Goal: Task Accomplishment & Management: Manage account settings

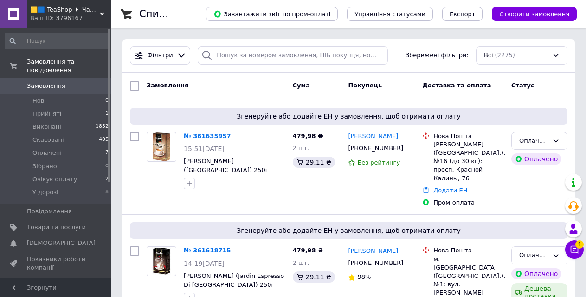
click at [575, 248] on icon at bounding box center [575, 250] width 8 height 8
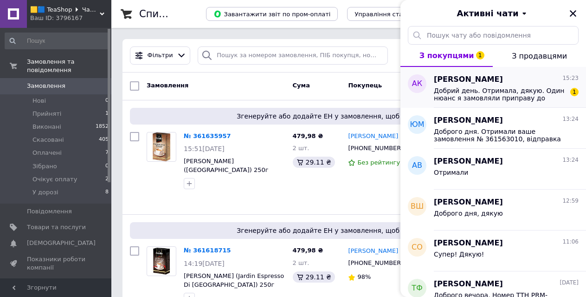
click at [513, 85] on div "Добрий день. Отримала, дякую. Один нюанс я замовляли приправу до плову, а ви по…" at bounding box center [506, 93] width 145 height 17
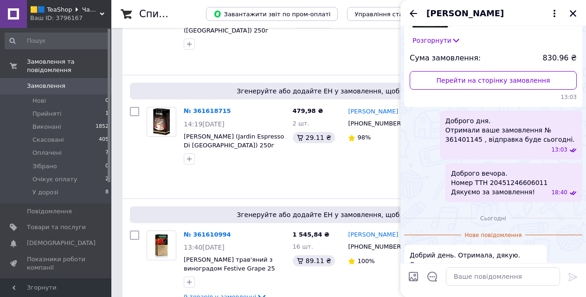
scroll to position [132, 0]
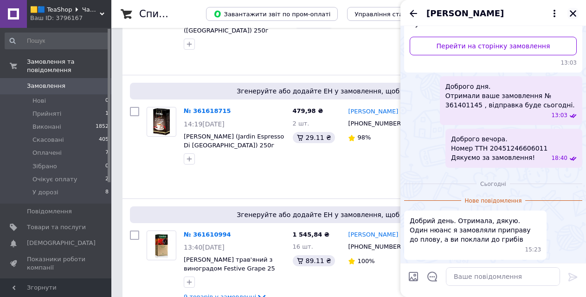
click at [576, 12] on icon "Закрити" at bounding box center [573, 13] width 8 height 8
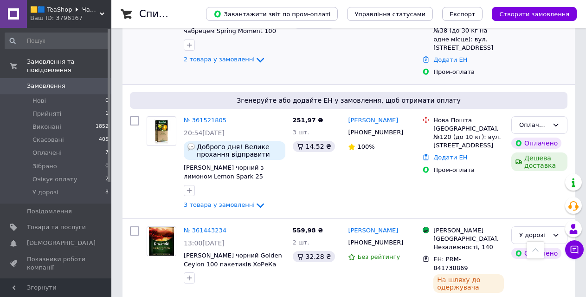
scroll to position [743, 0]
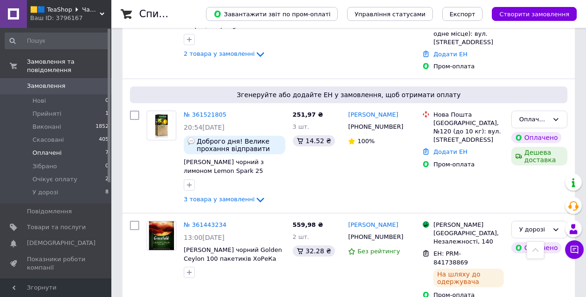
click at [64, 147] on li "Оплачені 7" at bounding box center [57, 152] width 114 height 13
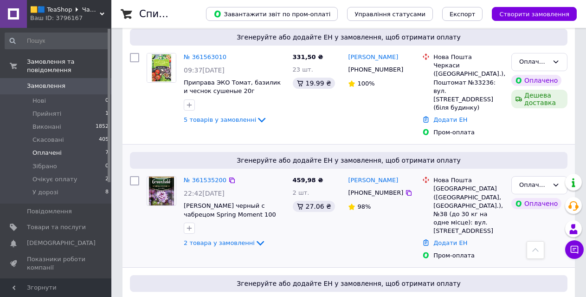
scroll to position [621, 0]
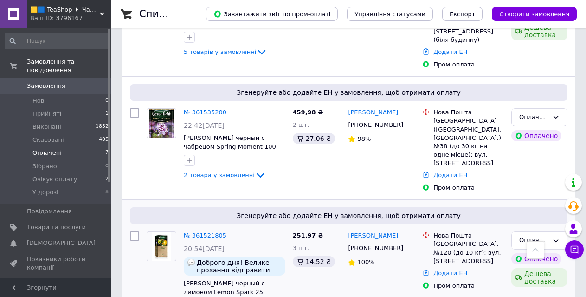
scroll to position [733, 0]
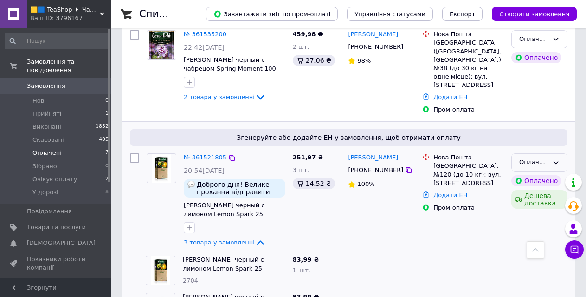
click at [537, 157] on div "Оплачено" at bounding box center [533, 162] width 29 height 10
click at [532, 224] on li "Зібрано" at bounding box center [539, 232] width 55 height 17
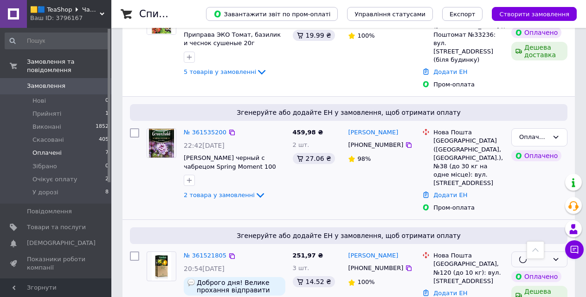
scroll to position [594, 0]
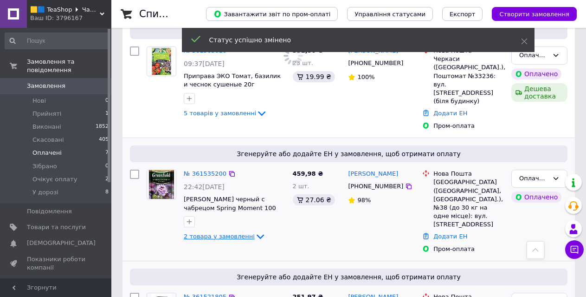
click at [206, 233] on span "2 товара у замовленні" at bounding box center [219, 236] width 71 height 7
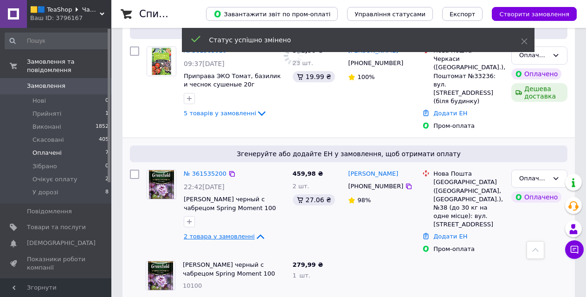
click at [213, 233] on span "2 товара у замовленні" at bounding box center [219, 236] width 71 height 7
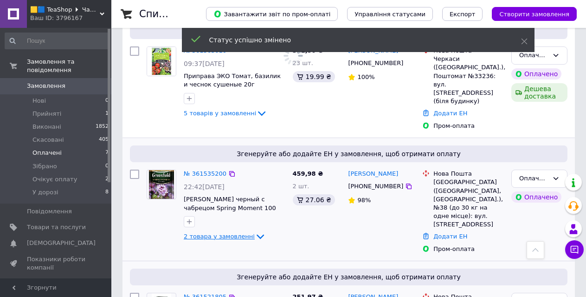
click at [213, 233] on span "2 товара у замовленні" at bounding box center [219, 236] width 71 height 7
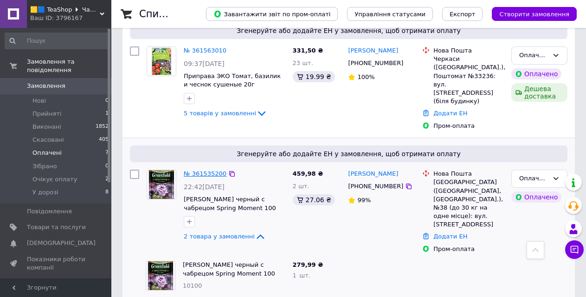
click at [211, 170] on link "№ 361535200" at bounding box center [205, 173] width 43 height 7
click at [555, 175] on icon at bounding box center [555, 178] width 7 height 7
click at [533, 240] on li "Зібрано" at bounding box center [539, 248] width 55 height 17
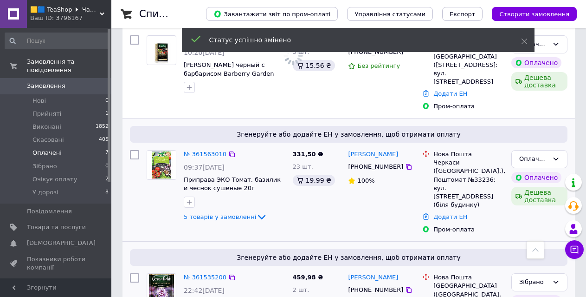
scroll to position [408, 0]
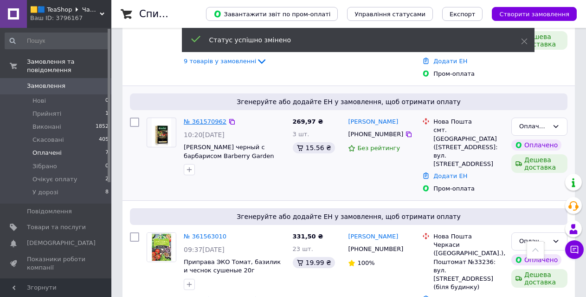
click at [207, 118] on link "№ 361570962" at bounding box center [205, 121] width 43 height 7
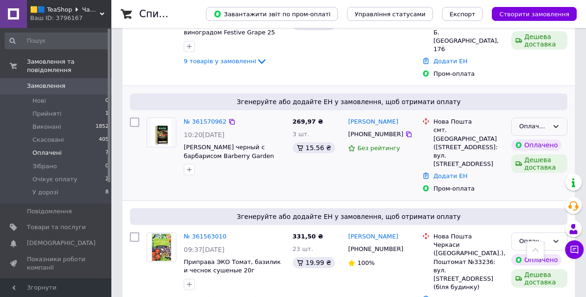
drag, startPoint x: 557, startPoint y: 78, endPoint x: 551, endPoint y: 84, distance: 8.2
click at [557, 123] on icon at bounding box center [555, 126] width 7 height 7
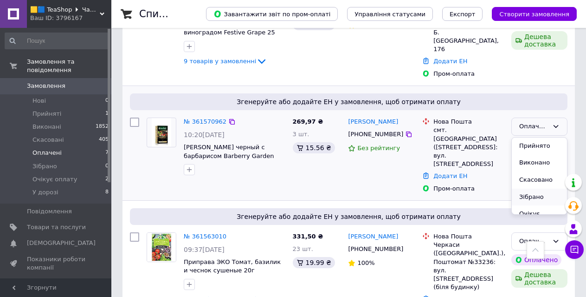
click at [542, 188] on li "Зібрано" at bounding box center [539, 196] width 55 height 17
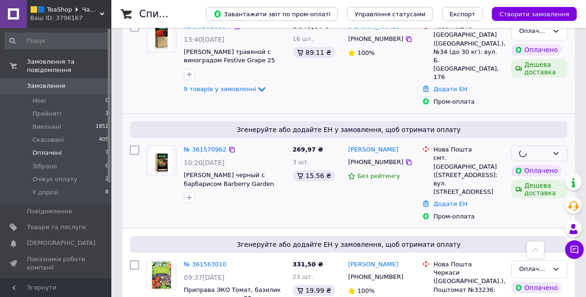
scroll to position [269, 0]
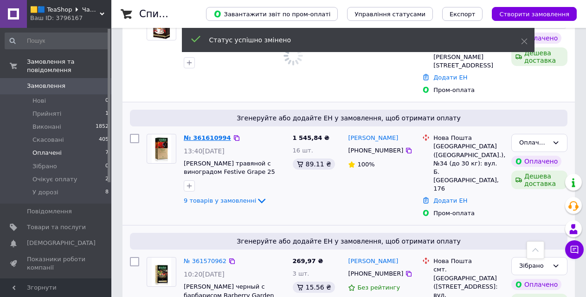
click at [208, 134] on link "№ 361610994" at bounding box center [207, 137] width 47 height 7
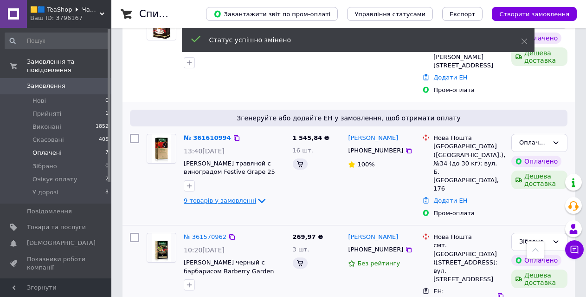
click at [220, 197] on span "9 товарів у замовленні" at bounding box center [220, 200] width 72 height 7
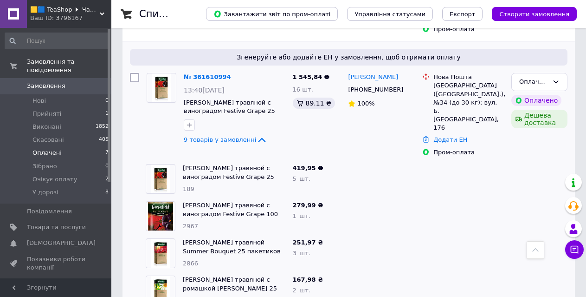
scroll to position [278, 0]
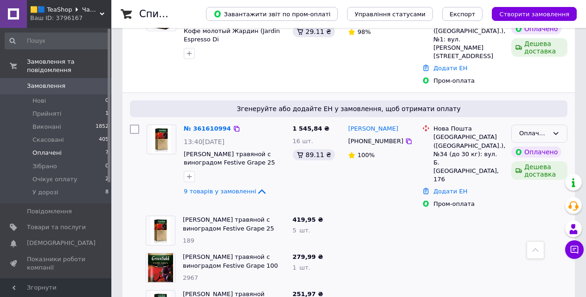
click at [554, 129] on icon at bounding box center [555, 132] width 7 height 7
drag, startPoint x: 534, startPoint y: 167, endPoint x: 517, endPoint y: 151, distance: 22.7
click at [534, 195] on li "Зібрано" at bounding box center [539, 203] width 55 height 17
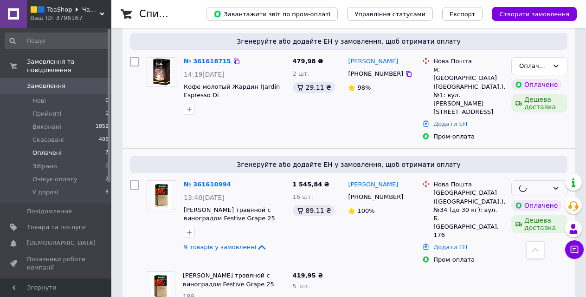
scroll to position [185, 0]
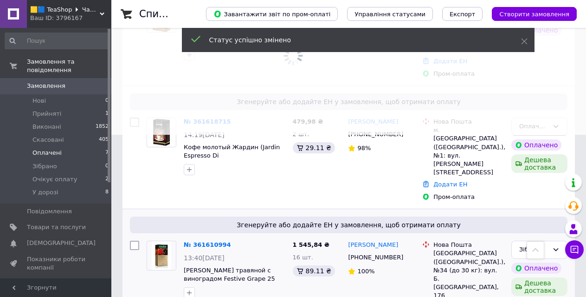
scroll to position [139, 0]
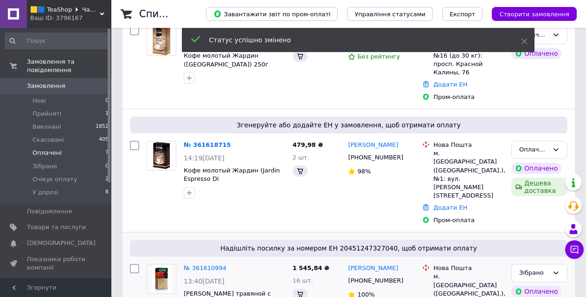
click at [210, 141] on link "№ 361618715" at bounding box center [207, 144] width 47 height 7
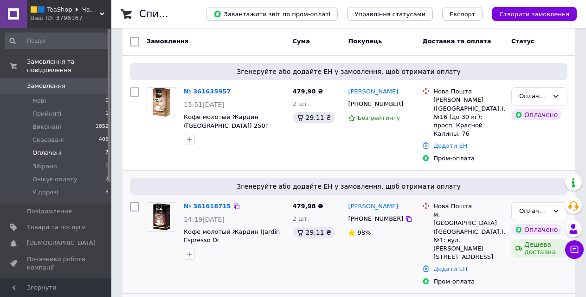
scroll to position [46, 0]
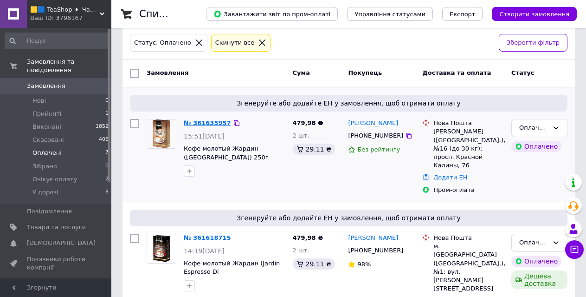
click at [207, 120] on link "№ 361635957" at bounding box center [207, 122] width 47 height 7
click at [526, 129] on div "Оплачено" at bounding box center [533, 128] width 29 height 10
click at [517, 198] on li "Зібрано" at bounding box center [539, 197] width 55 height 17
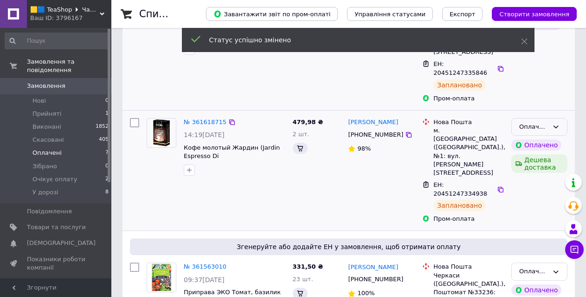
scroll to position [185, 0]
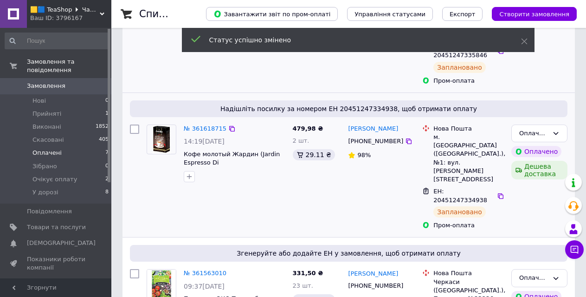
click at [555, 121] on div "Оплачено Оплачено Дешева доставка" at bounding box center [540, 177] width 64 height 113
click at [552, 124] on div "Оплачено" at bounding box center [539, 133] width 56 height 18
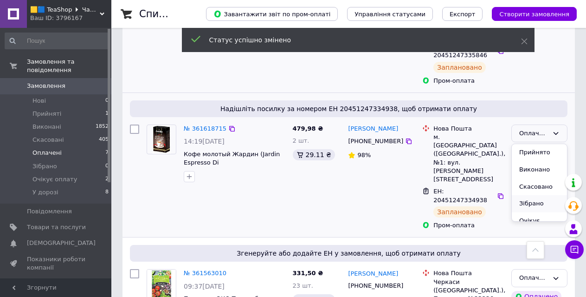
click at [528, 195] on li "Зібрано" at bounding box center [539, 203] width 55 height 17
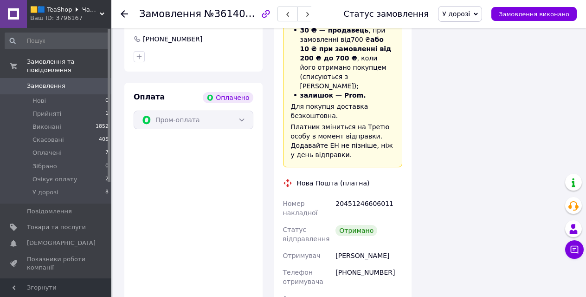
scroll to position [1021, 0]
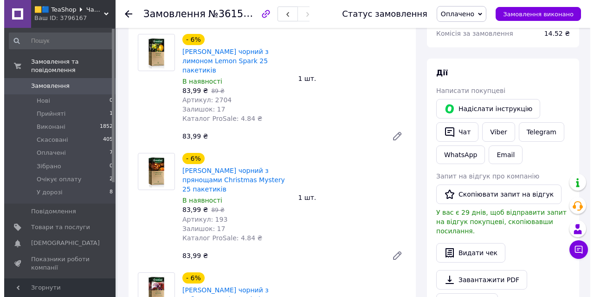
scroll to position [325, 0]
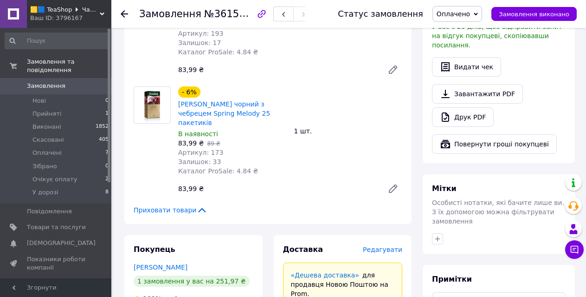
click at [390, 246] on span "Редагувати" at bounding box center [382, 249] width 39 height 7
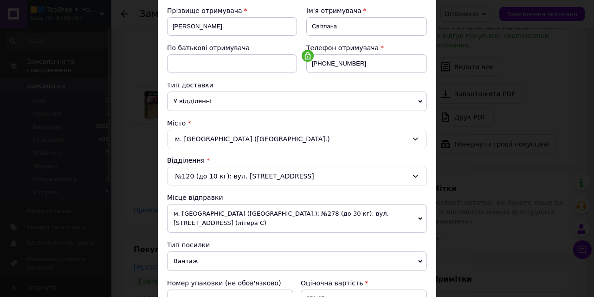
scroll to position [278, 0]
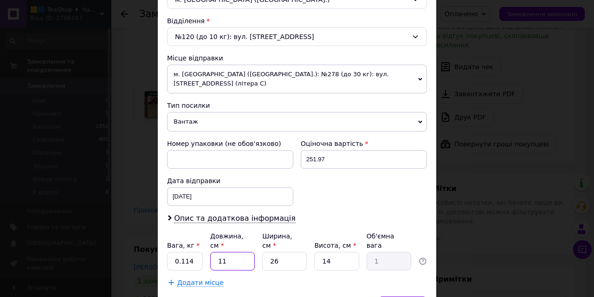
click at [239, 252] on input "11" at bounding box center [232, 261] width 45 height 19
type input "2"
type input "0.18"
type input "21"
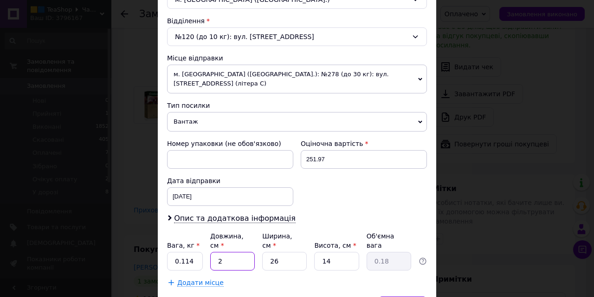
type input "1.91"
type input "21"
type input "1"
type input "0.1"
type input "16"
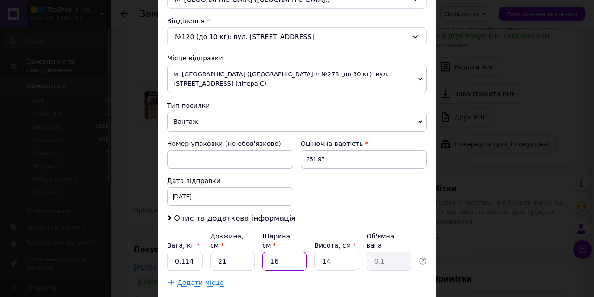
type input "1.18"
type input "16"
type input "9"
type input "0.76"
type input "9"
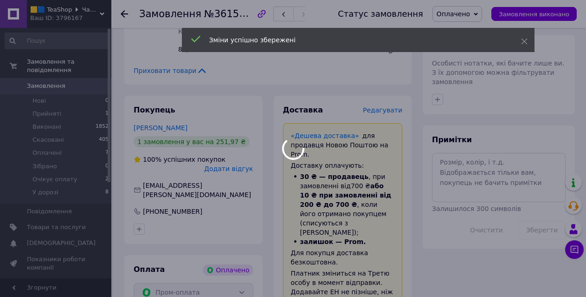
scroll to position [603, 0]
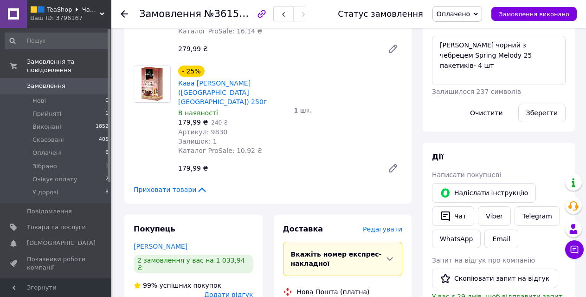
scroll to position [232, 0]
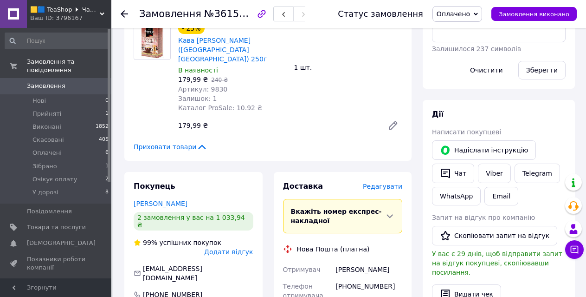
click at [382, 182] on span "Редагувати" at bounding box center [382, 185] width 39 height 7
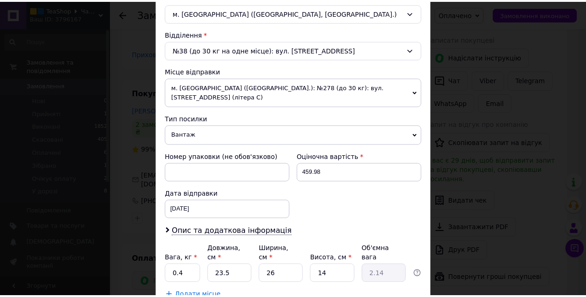
scroll to position [320, 0]
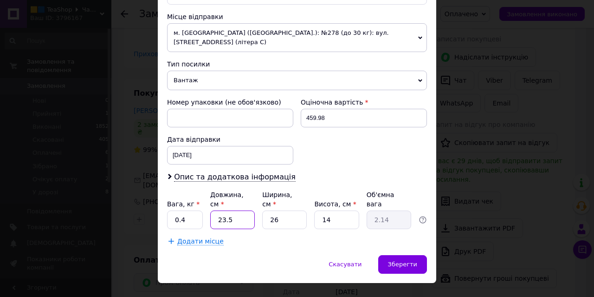
click at [240, 210] on input "23.5" at bounding box center [232, 219] width 45 height 19
type input "3"
type input "0.27"
type input "30"
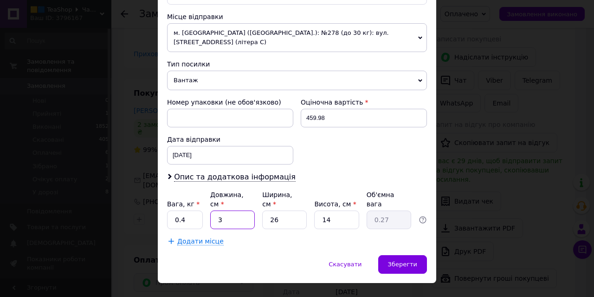
type input "2.73"
type input "30"
type input "1"
type input "0.11"
type input "13"
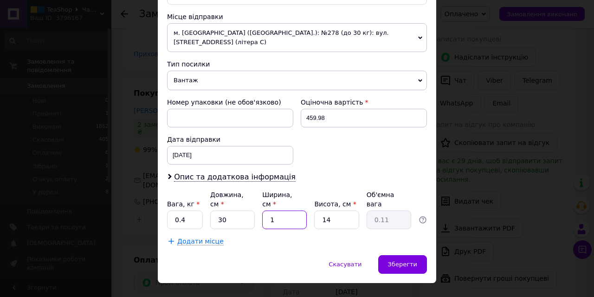
type input "1.37"
type input "13"
type input "1"
type input "0.1"
type input "17"
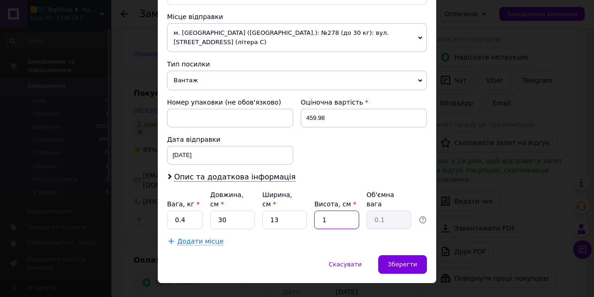
type input "1.66"
type input "17"
click at [407, 260] on span "Зберегти" at bounding box center [402, 263] width 29 height 7
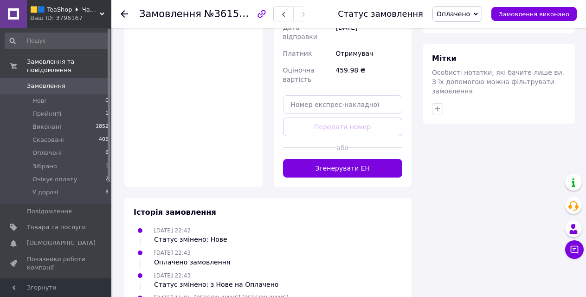
scroll to position [603, 0]
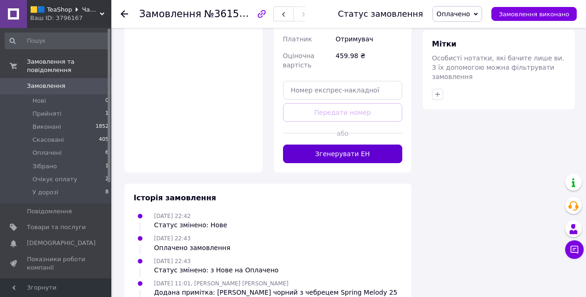
click at [361, 144] on button "Згенерувати ЕН" at bounding box center [343, 153] width 120 height 19
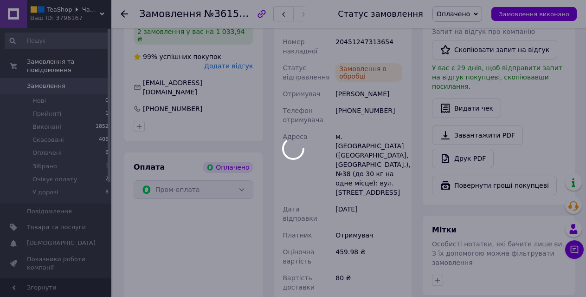
scroll to position [325, 0]
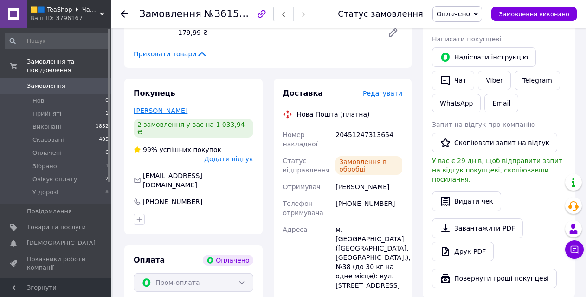
click at [164, 107] on link "Вильфорт Анатолий" at bounding box center [161, 110] width 54 height 7
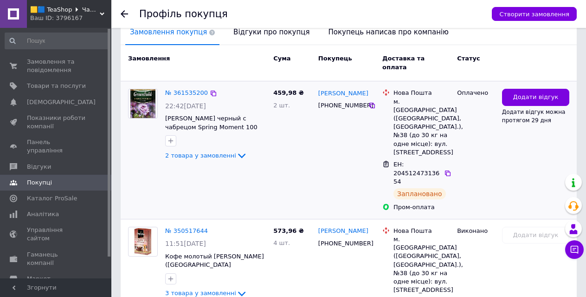
scroll to position [232, 0]
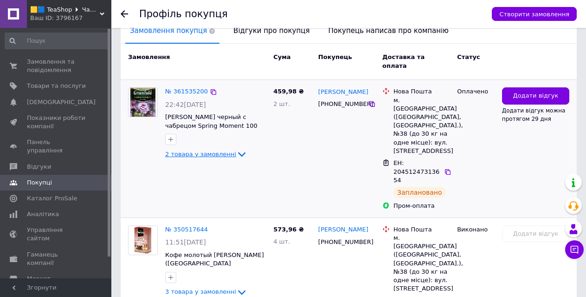
click at [200, 150] on span "2 товара у замовленні" at bounding box center [200, 153] width 71 height 7
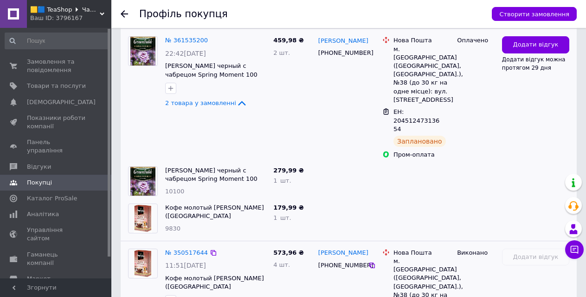
scroll to position [350, 0]
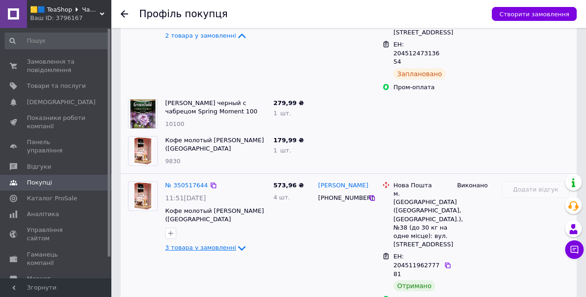
click at [193, 244] on span "3 товара у замовленні" at bounding box center [200, 247] width 71 height 7
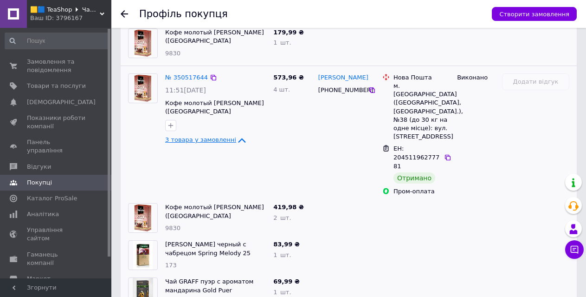
scroll to position [462, 0]
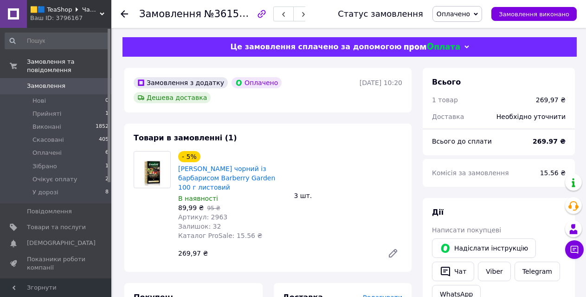
click at [397, 293] on span "Редагувати" at bounding box center [382, 296] width 39 height 7
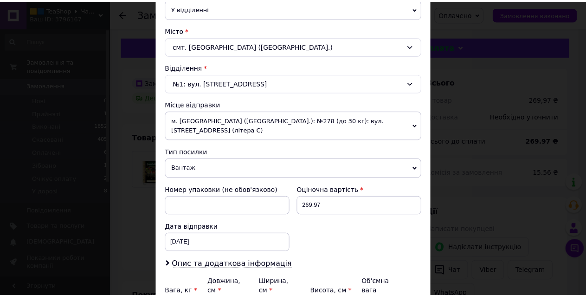
scroll to position [320, 0]
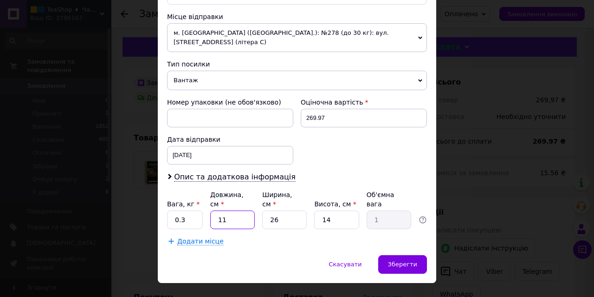
click at [233, 210] on input "11" at bounding box center [232, 219] width 45 height 19
type input "1"
type input "0.1"
type input "16"
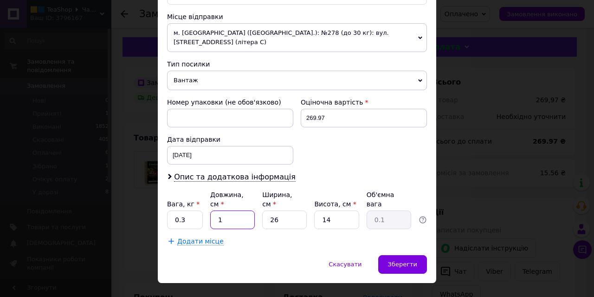
type input "1.46"
type input "16"
type input "1"
type input "0.1"
type input "10"
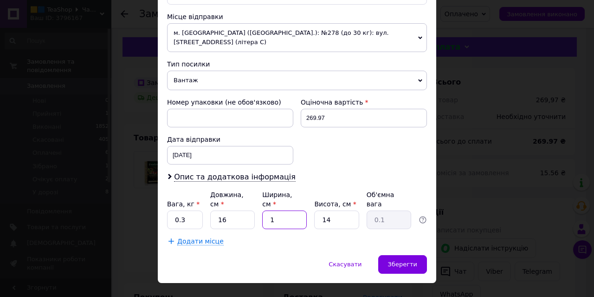
type input "0.56"
type input "10"
type input "1"
type input "0.1"
type input "15"
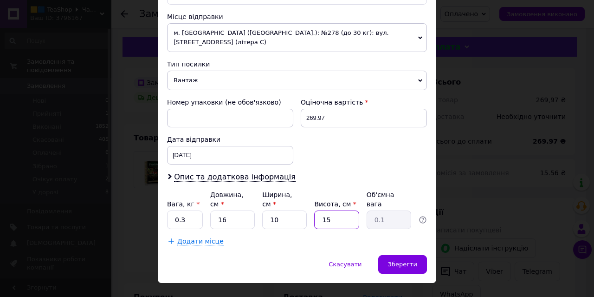
type input "0.6"
type input "15"
click at [398, 260] on span "Зберегти" at bounding box center [402, 263] width 29 height 7
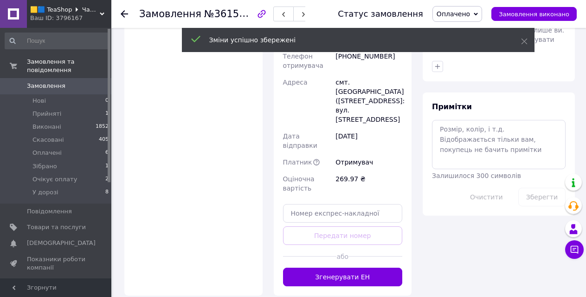
scroll to position [511, 0]
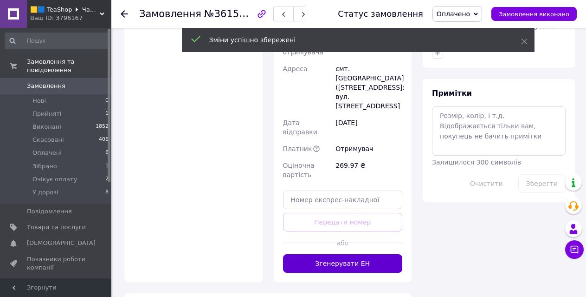
click at [345, 254] on button "Згенерувати ЕН" at bounding box center [343, 263] width 120 height 19
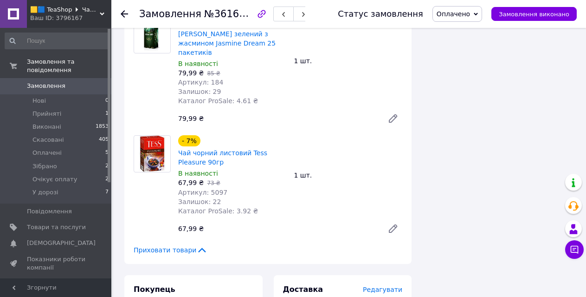
scroll to position [1021, 0]
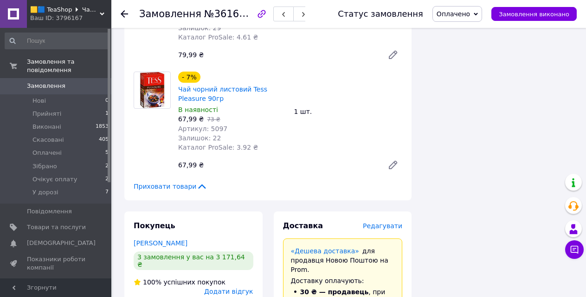
click at [381, 220] on div "Доставка Редагувати" at bounding box center [343, 225] width 120 height 11
click at [382, 222] on span "Редагувати" at bounding box center [382, 225] width 39 height 7
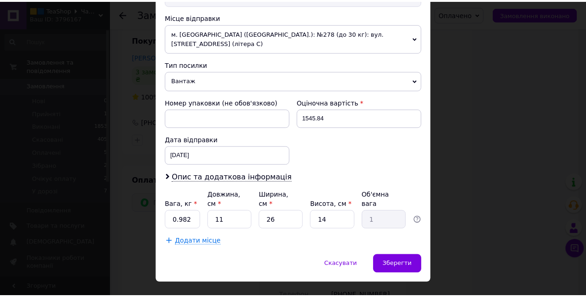
scroll to position [320, 0]
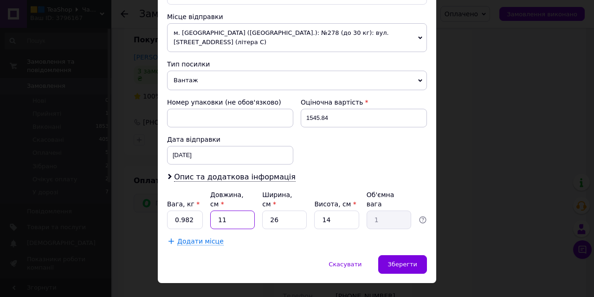
click at [245, 210] on input "11" at bounding box center [232, 219] width 45 height 19
type input "4"
type input "0.36"
type input "47"
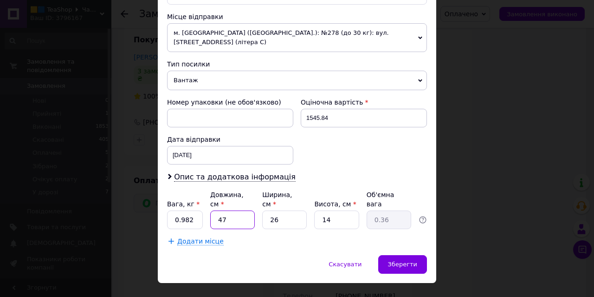
type input "4.28"
type input "47"
type input "3"
type input "0.49"
type input "37"
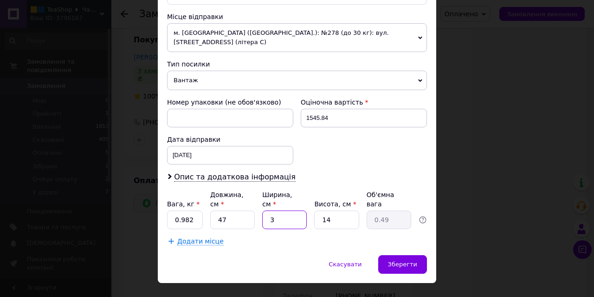
type input "6.09"
type input "37"
type input "1"
type input "0.43"
type input "14"
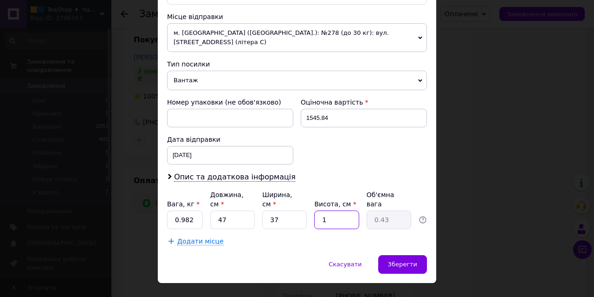
type input "6.09"
click at [415, 255] on div "Зберегти" at bounding box center [402, 264] width 49 height 19
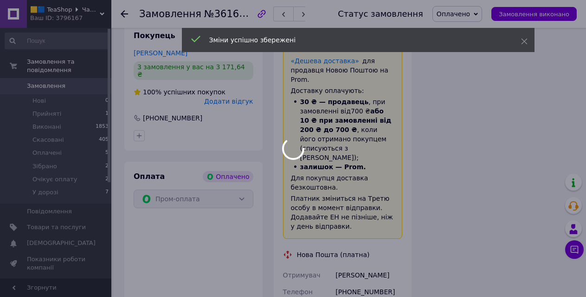
scroll to position [1477, 0]
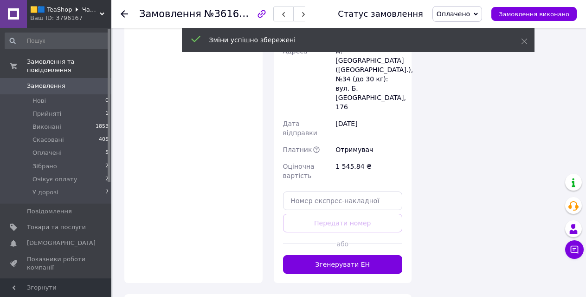
click at [369, 255] on button "Згенерувати ЕН" at bounding box center [343, 264] width 120 height 19
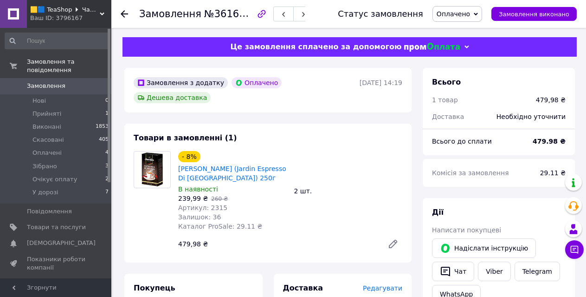
click at [379, 284] on span "Редагувати" at bounding box center [382, 287] width 39 height 7
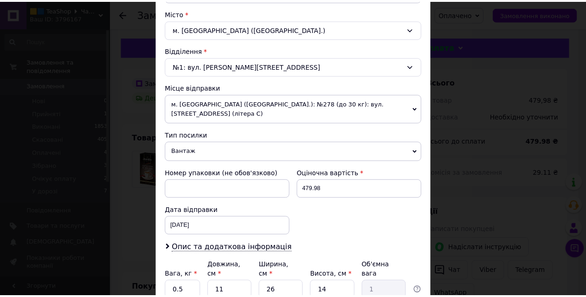
scroll to position [320, 0]
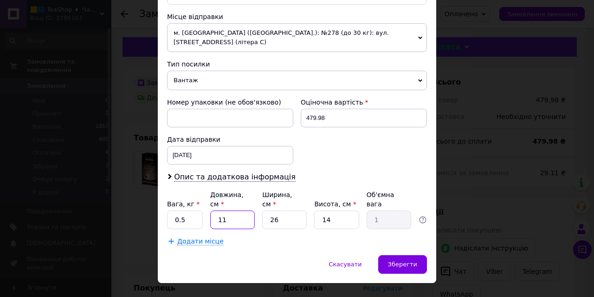
click at [241, 210] on input "11" at bounding box center [232, 219] width 45 height 19
type input "1"
type input "0.1"
type input "18"
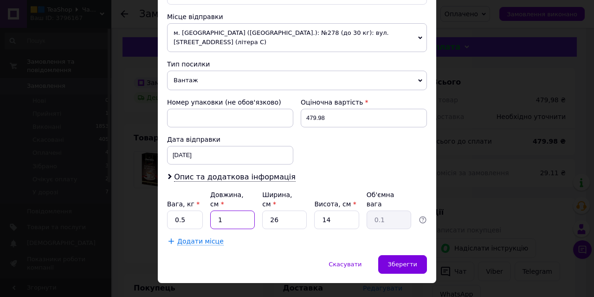
type input "1.64"
type input "18"
type input "9"
type input "0.57"
type input "9"
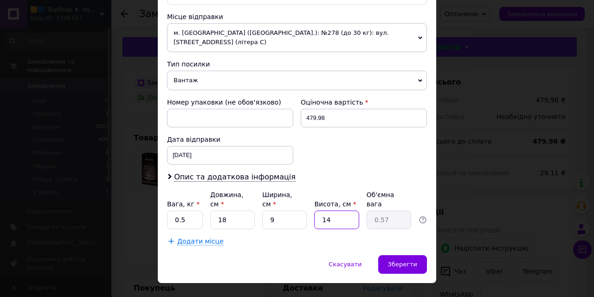
type input "9"
type input "0.36"
type input "9"
click at [393, 260] on span "Зберегти" at bounding box center [402, 263] width 29 height 7
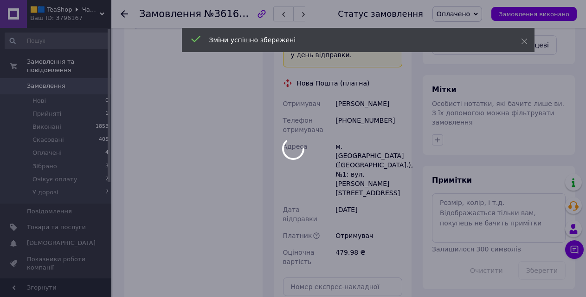
scroll to position [464, 0]
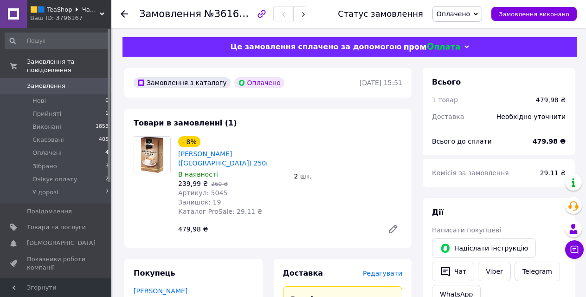
click at [374, 273] on span "Редагувати" at bounding box center [382, 272] width 39 height 7
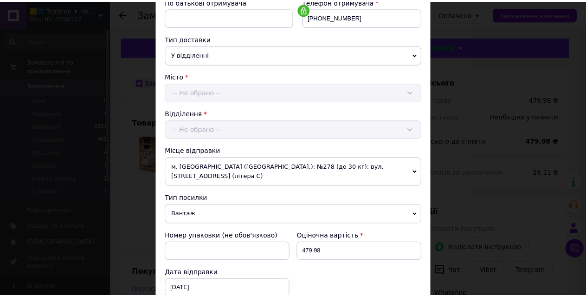
scroll to position [320, 0]
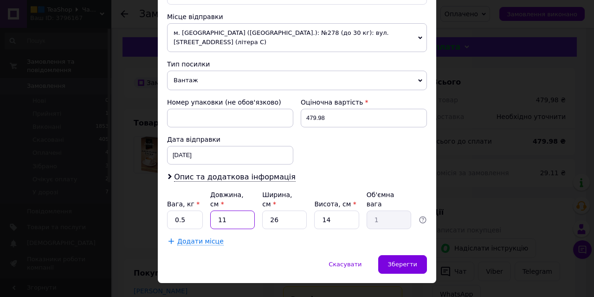
click at [241, 210] on input "11" at bounding box center [232, 219] width 45 height 19
type input "1"
type input "0.1"
type input "18"
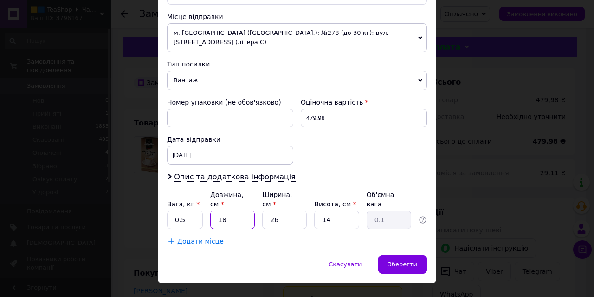
type input "1.64"
type input "18"
type input "9"
type input "0.57"
type input "9"
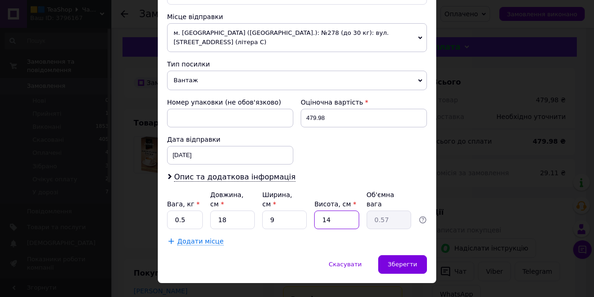
type input "9"
type input "0.36"
type input "9"
click at [389, 255] on div "Зберегти" at bounding box center [402, 264] width 49 height 19
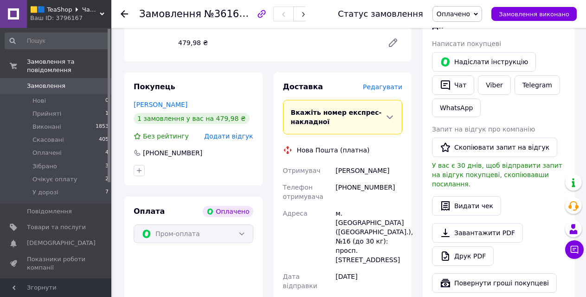
scroll to position [464, 0]
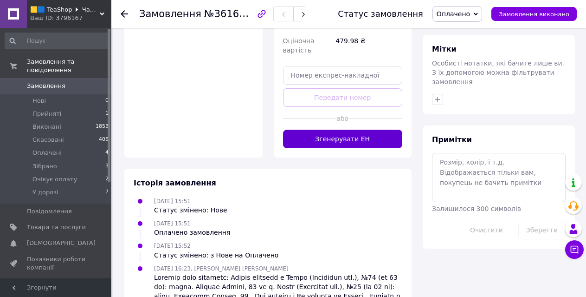
click at [337, 129] on button "Згенерувати ЕН" at bounding box center [343, 138] width 120 height 19
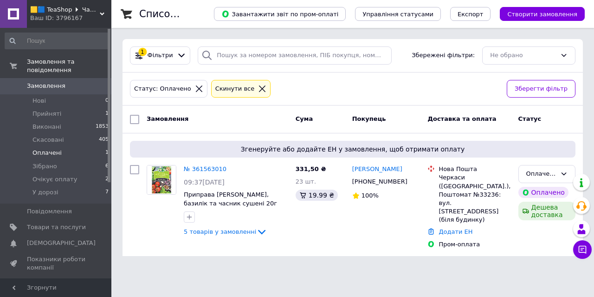
click at [59, 7] on span "🟨🟦 TeaShop 🞂 Чай та до чаю" at bounding box center [65, 10] width 70 height 8
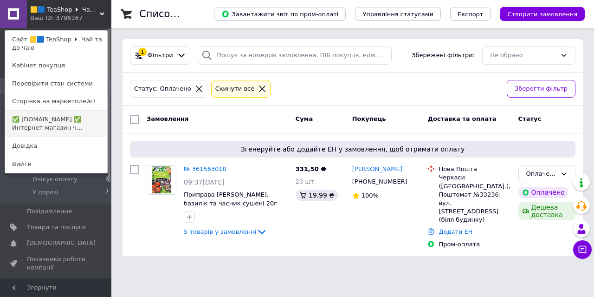
click at [87, 125] on link "✅ [DOMAIN_NAME] ✅ Интернет-магазин ч..." at bounding box center [56, 123] width 102 height 26
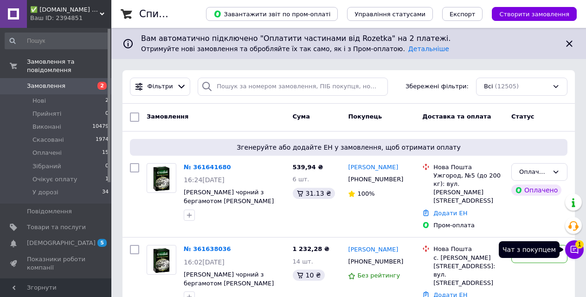
click at [579, 243] on span "1" at bounding box center [580, 244] width 8 height 8
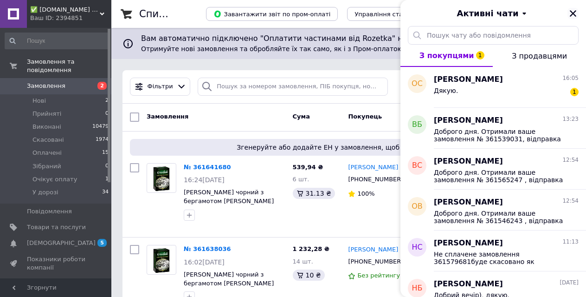
click at [569, 11] on button "Закрити" at bounding box center [573, 13] width 11 height 11
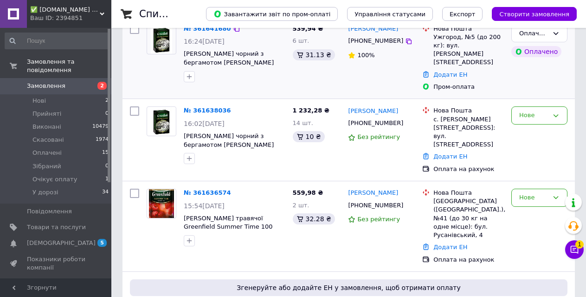
scroll to position [139, 0]
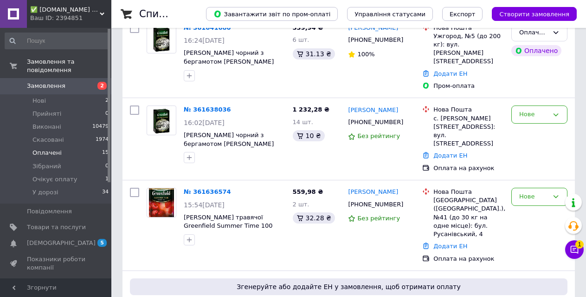
click at [71, 146] on li "Оплачені 15" at bounding box center [57, 152] width 114 height 13
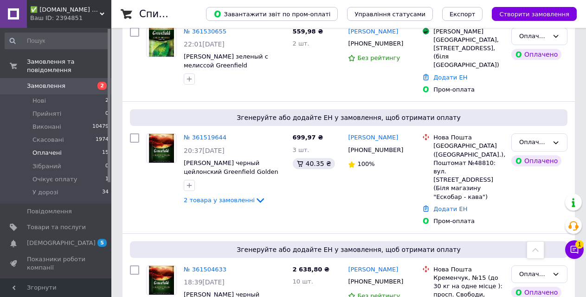
scroll to position [1319, 0]
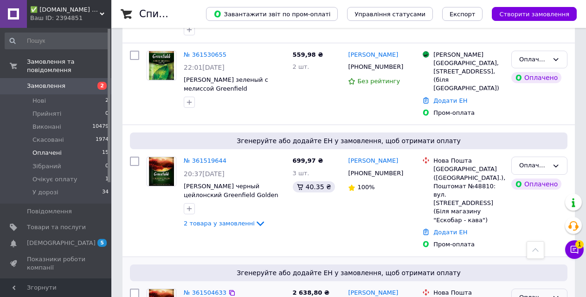
click at [557, 288] on div "Оплачено" at bounding box center [539, 297] width 56 height 18
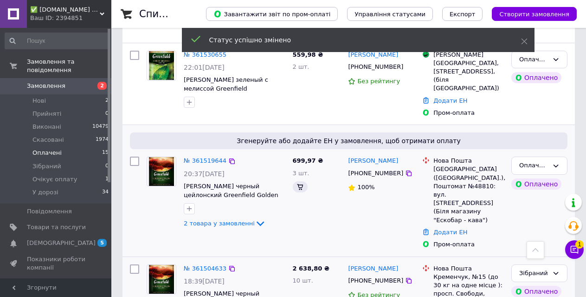
scroll to position [1273, 0]
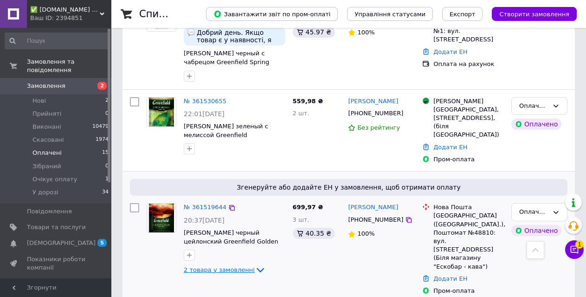
click at [238, 266] on span "2 товара у замовленні" at bounding box center [219, 269] width 71 height 7
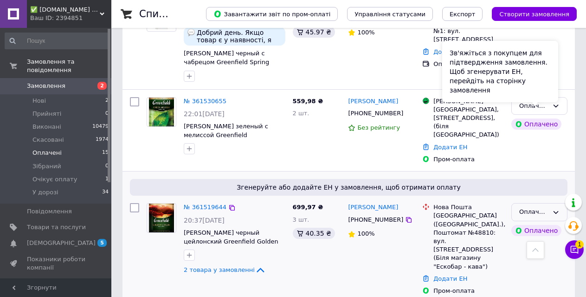
click at [547, 98] on div "Зв'яжіться з покупцем для підтвердження замовлення. Щоб згенерувати ЕН, перейді…" at bounding box center [500, 71] width 116 height 61
click at [560, 203] on div "Оплачено" at bounding box center [539, 212] width 56 height 18
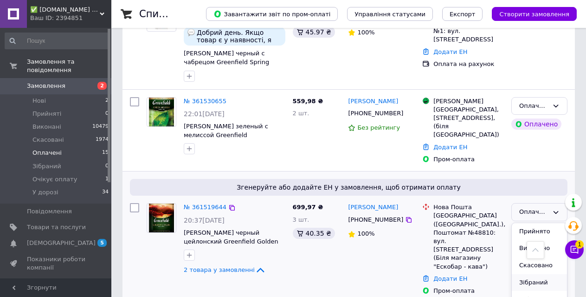
click at [533, 274] on li "Зібраний" at bounding box center [539, 282] width 55 height 17
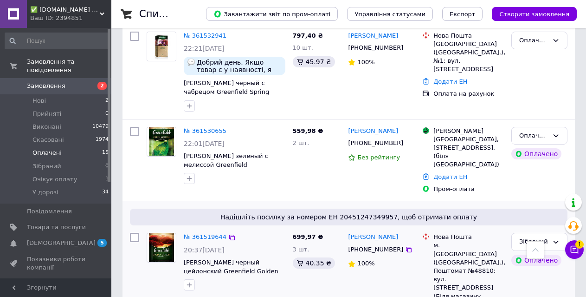
scroll to position [1227, 0]
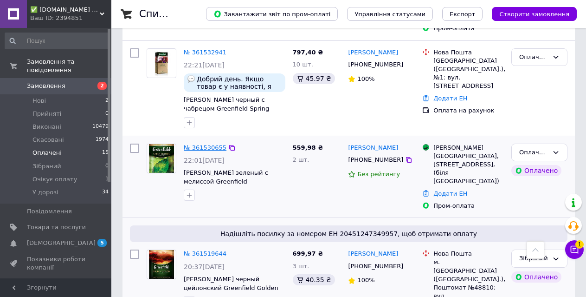
click at [213, 144] on link "№ 361530655" at bounding box center [205, 147] width 43 height 7
click at [553, 143] on div "Оплачено" at bounding box center [539, 152] width 56 height 18
click at [534, 214] on li "Зібраний" at bounding box center [539, 222] width 55 height 17
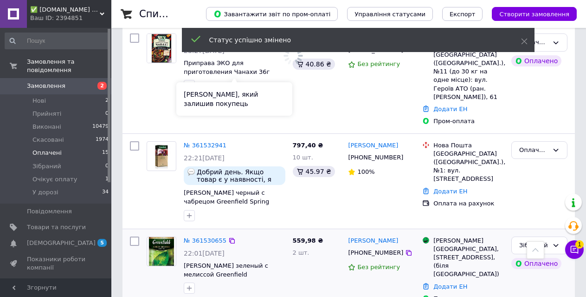
scroll to position [1087, 0]
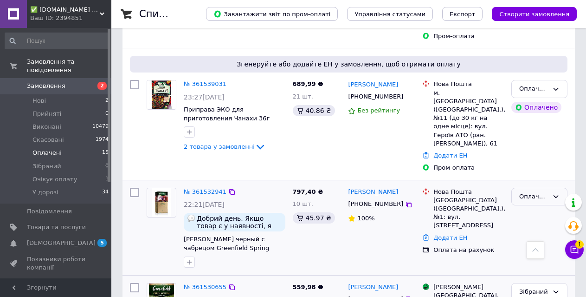
click at [561, 188] on div "Оплачено" at bounding box center [539, 197] width 56 height 18
click at [540, 258] on li "Зібраний" at bounding box center [539, 266] width 55 height 17
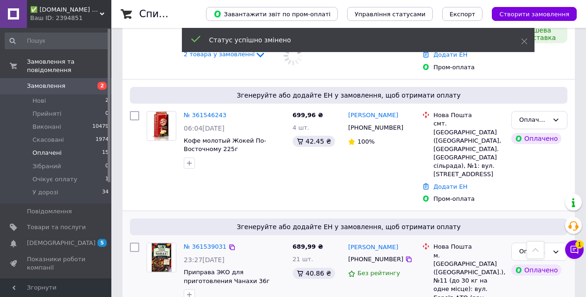
scroll to position [902, 0]
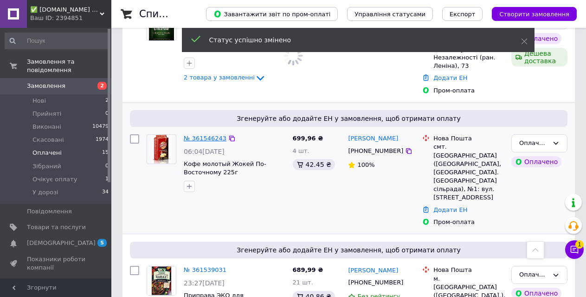
click at [209, 135] on link "№ 361546243" at bounding box center [205, 138] width 43 height 7
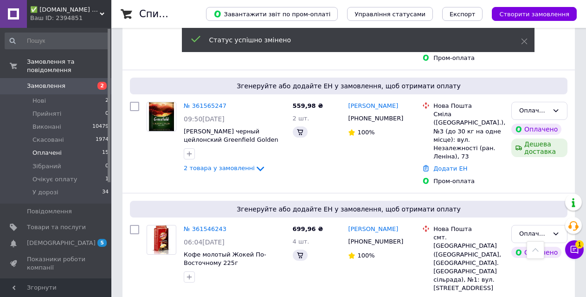
scroll to position [975, 0]
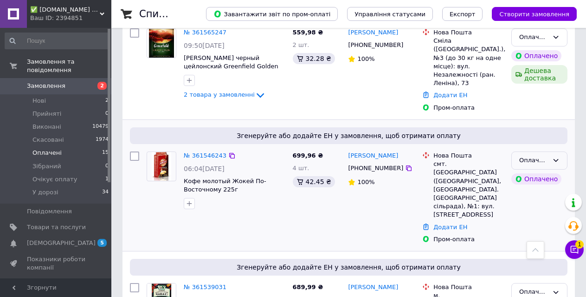
click at [555, 156] on icon at bounding box center [555, 159] width 7 height 7
click at [558, 151] on div "Оплачено" at bounding box center [539, 160] width 56 height 18
click at [552, 222] on li "Зібраний" at bounding box center [539, 230] width 55 height 17
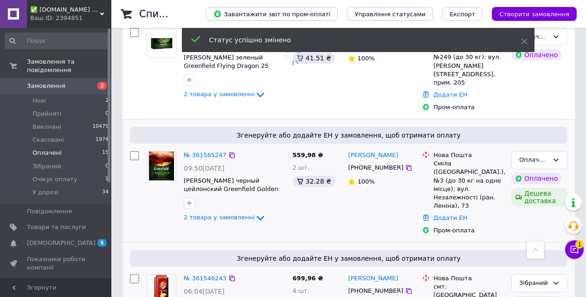
scroll to position [836, 0]
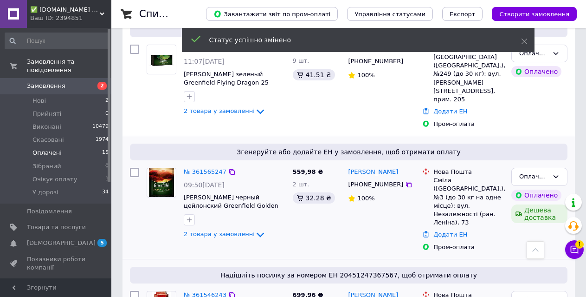
click at [226, 164] on div "№ 361565247 09:50, 12.09.2025 Чай Гринфилд черный цейлонский Greenfield Golden …" at bounding box center [234, 204] width 109 height 80
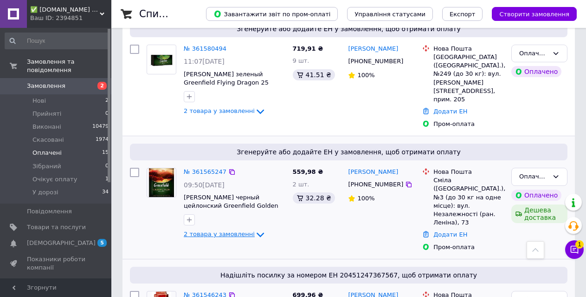
click at [232, 231] on span "2 товара у замовленні" at bounding box center [219, 234] width 71 height 7
click at [233, 231] on span "2 товара у замовленні" at bounding box center [219, 234] width 71 height 7
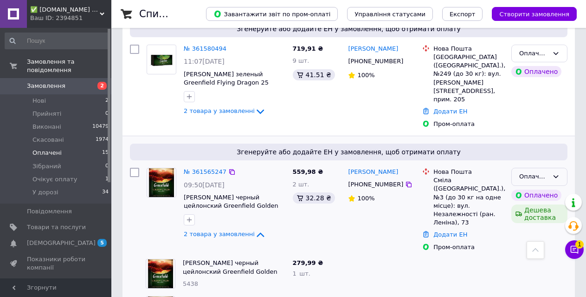
click at [543, 172] on div "Оплачено" at bounding box center [533, 177] width 29 height 10
click at [535, 238] on li "Зібраний" at bounding box center [539, 246] width 55 height 17
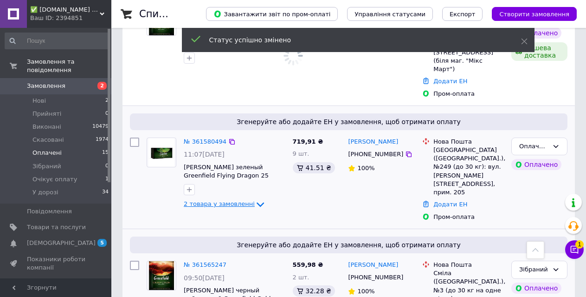
click at [216, 200] on span "2 товара у замовленні" at bounding box center [219, 203] width 71 height 7
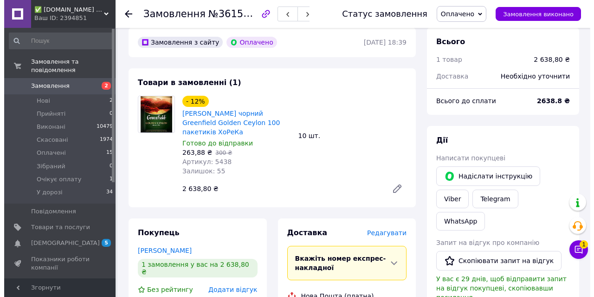
scroll to position [46, 0]
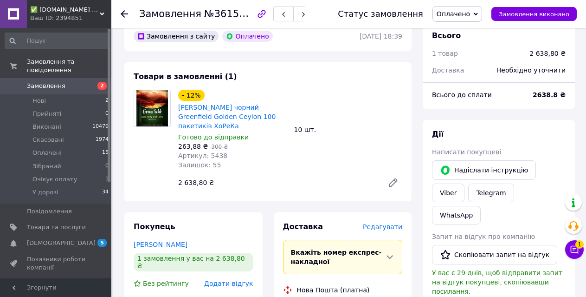
click at [392, 223] on span "Редагувати" at bounding box center [382, 226] width 39 height 7
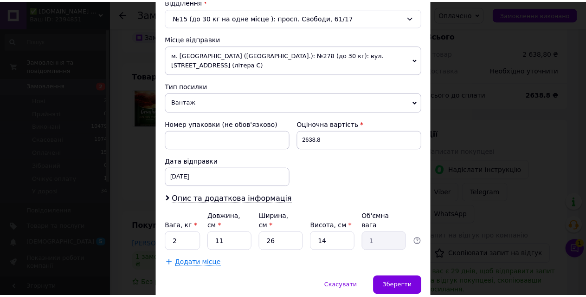
scroll to position [320, 0]
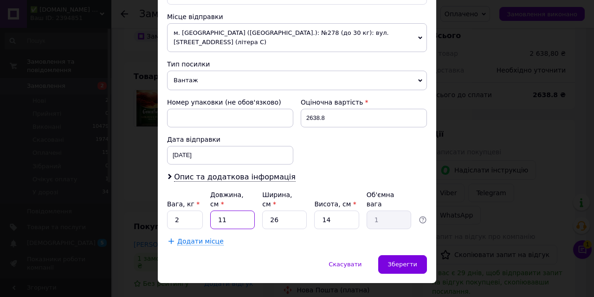
click at [231, 210] on input "11" at bounding box center [232, 219] width 45 height 19
type input "5"
type input "0.46"
type input "58"
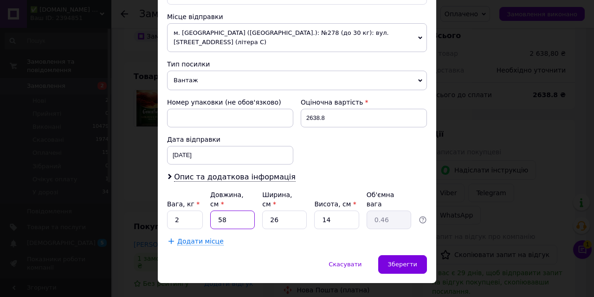
type input "5.28"
type input "58"
type input "2"
type input "0.41"
type input "26"
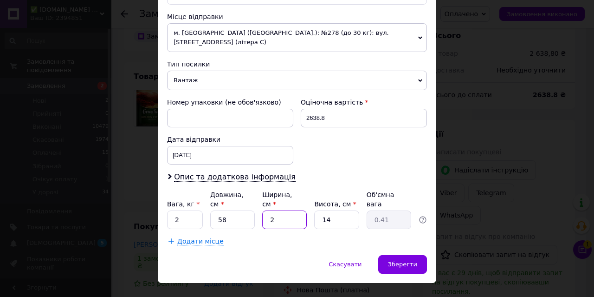
type input "5.28"
type input "2"
type input "0.75"
type input "24"
type input "9.05"
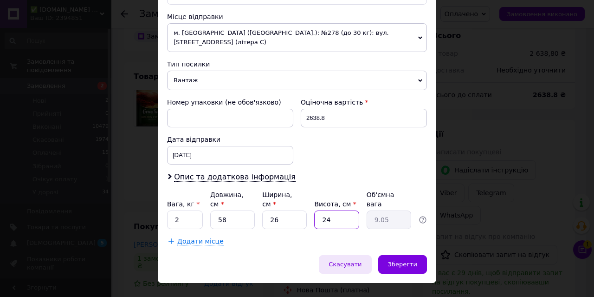
type input "2"
type input "0.75"
type input "23"
type input "8.67"
type input "23"
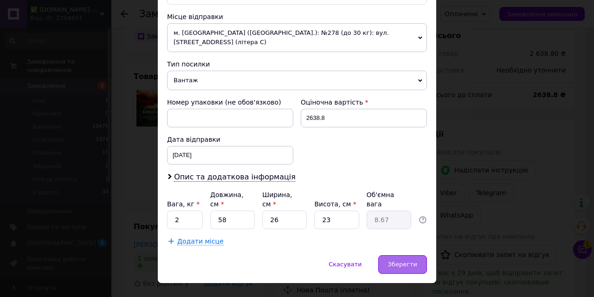
click at [395, 255] on div "Зберегти" at bounding box center [402, 264] width 49 height 19
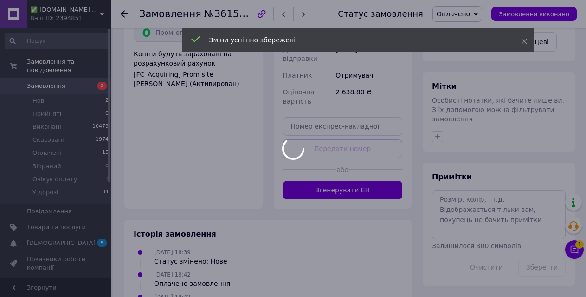
scroll to position [410, 0]
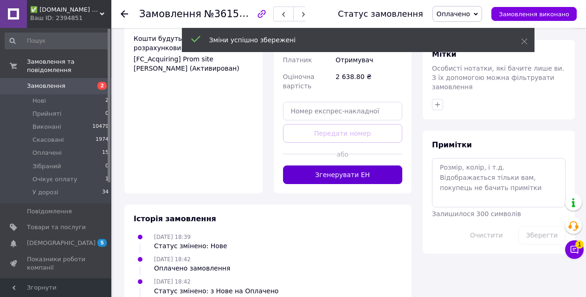
click at [353, 165] on button "Згенерувати ЕН" at bounding box center [343, 174] width 120 height 19
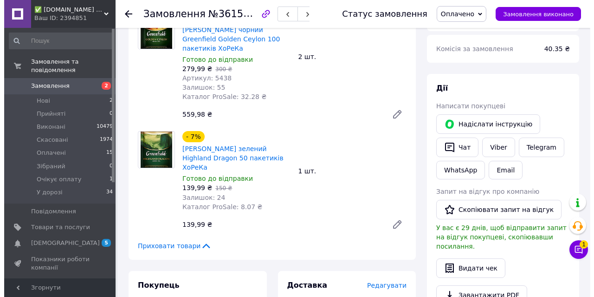
scroll to position [232, 0]
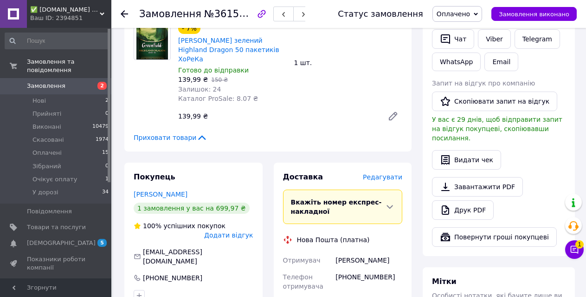
click at [382, 173] on span "Редагувати" at bounding box center [382, 176] width 39 height 7
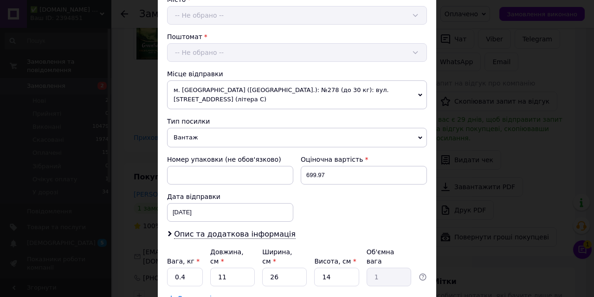
scroll to position [320, 0]
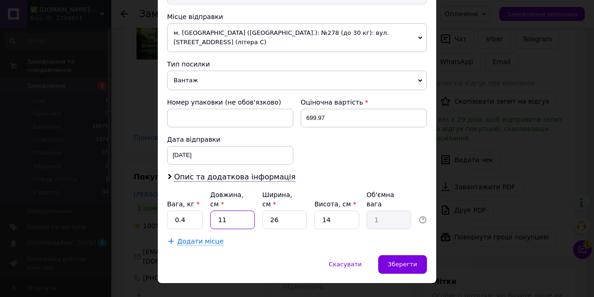
drag, startPoint x: 227, startPoint y: 201, endPoint x: 214, endPoint y: 207, distance: 14.3
click at [227, 210] on input "11" at bounding box center [232, 219] width 45 height 19
click at [226, 210] on input "11" at bounding box center [232, 219] width 45 height 19
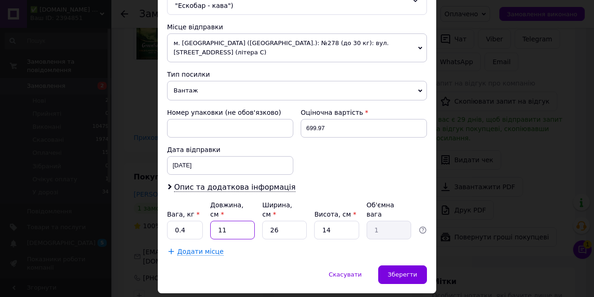
type input "2"
type input "0.18"
type input "20"
type input "1.82"
type input "20"
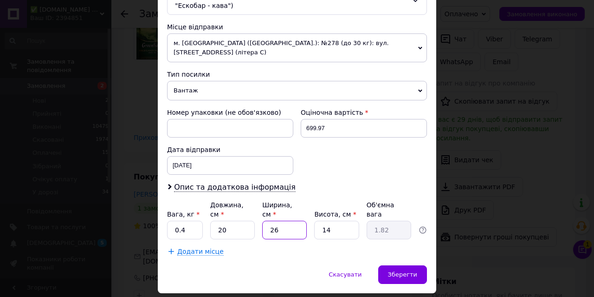
type input "2"
type input "0.14"
type input "20"
type input "1.4"
type input "20"
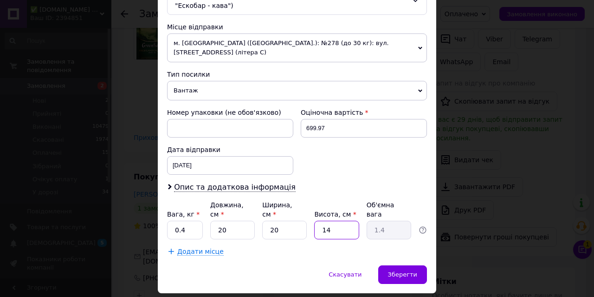
type input "2"
type input "0.2"
type input "20"
type input "2"
type input "20"
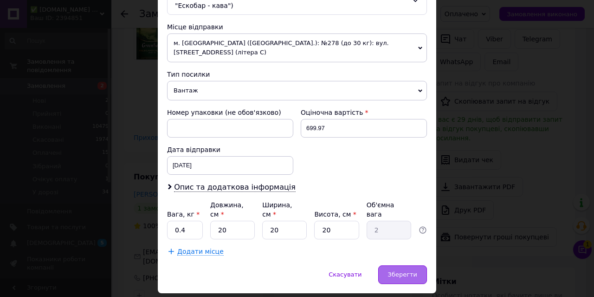
click at [407, 271] on span "Зберегти" at bounding box center [402, 274] width 29 height 7
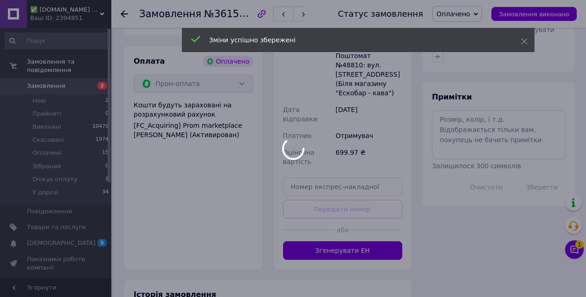
scroll to position [511, 0]
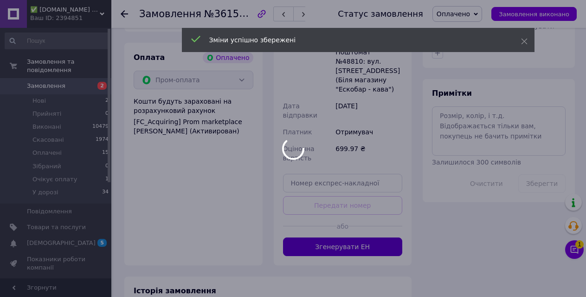
click at [332, 237] on button "Згенерувати ЕН" at bounding box center [343, 246] width 120 height 19
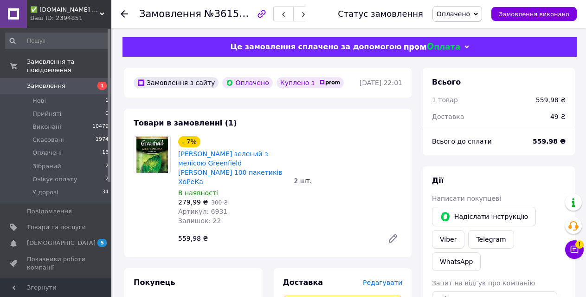
click at [386, 278] on span "Редагувати" at bounding box center [382, 281] width 39 height 7
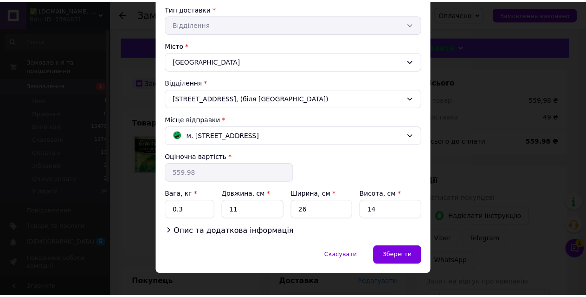
scroll to position [225, 0]
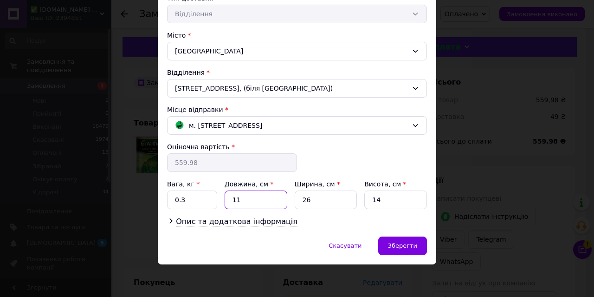
click at [255, 200] on input "11" at bounding box center [256, 199] width 63 height 19
type input "20"
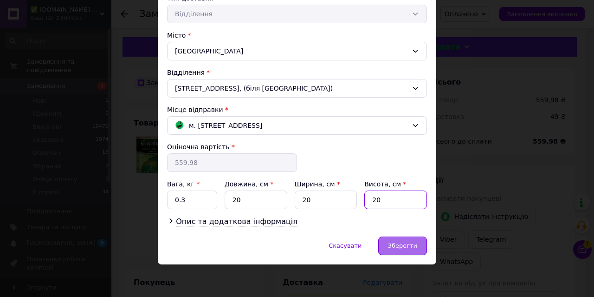
type input "20"
click at [382, 247] on div "Зберегти" at bounding box center [402, 245] width 49 height 19
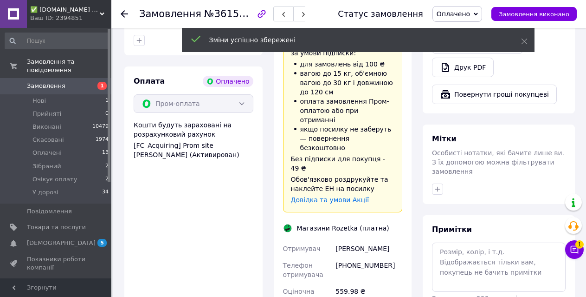
scroll to position [511, 0]
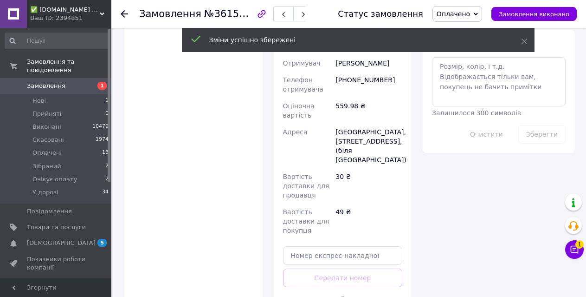
click at [370, 287] on div at bounding box center [376, 298] width 54 height 23
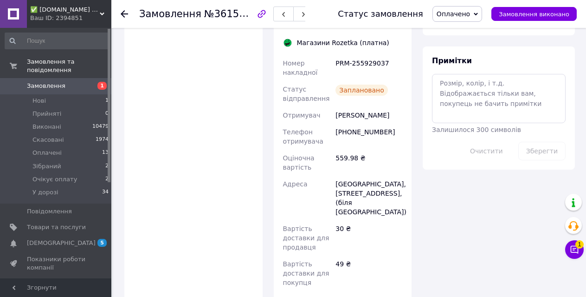
drag, startPoint x: 358, startPoint y: 229, endPoint x: 355, endPoint y: 233, distance: 5.4
click at [357, 230] on div "Доставка Редагувати Доставка до магазинів Rozetka Для продавця 30 ₴   (згідно з…" at bounding box center [343, 42] width 120 height 550
click at [46, 94] on li "Нові 1" at bounding box center [57, 100] width 114 height 13
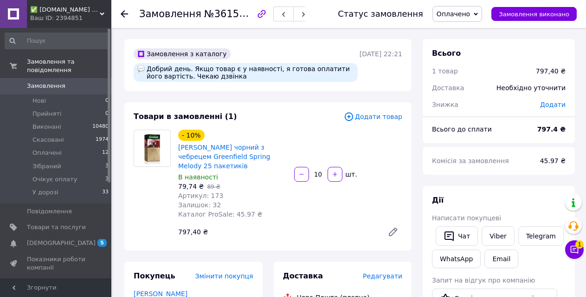
click at [392, 279] on span "Редагувати" at bounding box center [382, 275] width 39 height 7
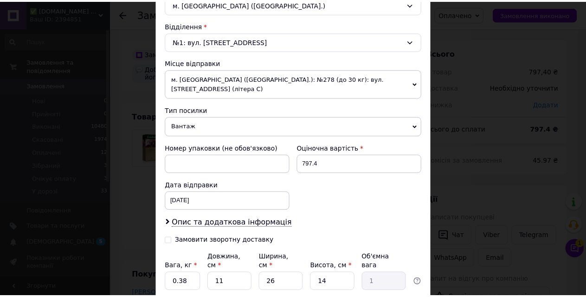
scroll to position [336, 0]
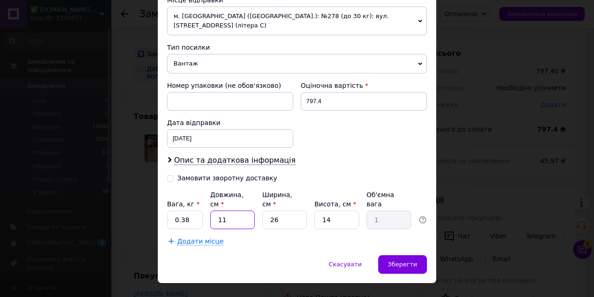
click at [232, 210] on input "11" at bounding box center [232, 219] width 45 height 19
drag, startPoint x: 232, startPoint y: 203, endPoint x: 224, endPoint y: 207, distance: 8.9
click at [224, 210] on input "11" at bounding box center [232, 219] width 45 height 19
type input "3"
type input "0.27"
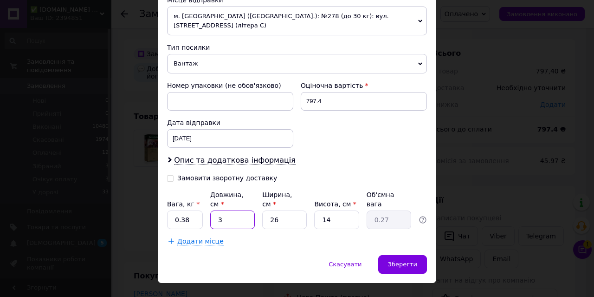
type input "35"
type input "3.19"
type input "35"
type input "1"
type input "0.12"
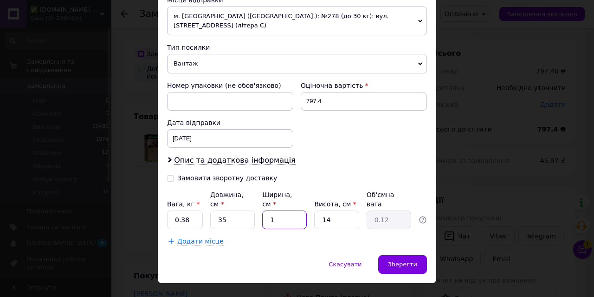
type input "17"
type input "2.08"
type input "17"
type input "1"
type input "0.15"
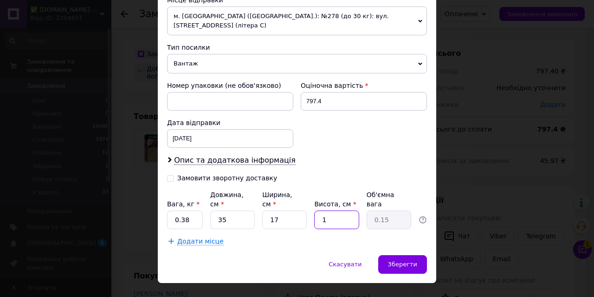
type input "17"
type input "2.53"
type input "17"
click at [408, 260] on span "Зберегти" at bounding box center [402, 263] width 29 height 7
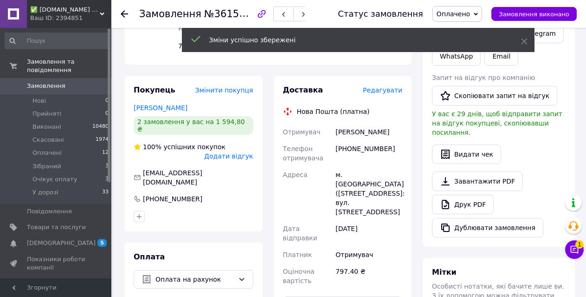
scroll to position [325, 0]
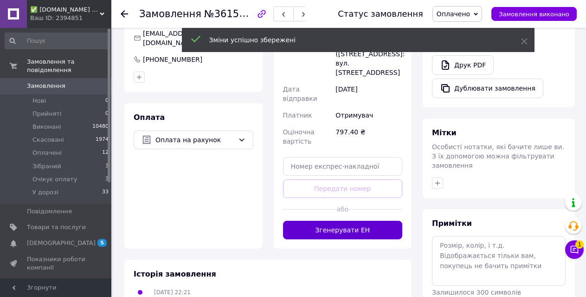
click at [344, 220] on button "Згенерувати ЕН" at bounding box center [343, 229] width 120 height 19
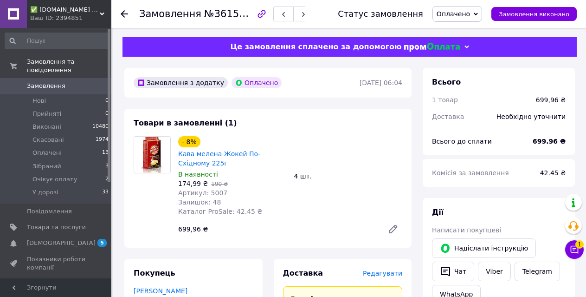
click at [378, 272] on span "Редагувати" at bounding box center [382, 272] width 39 height 7
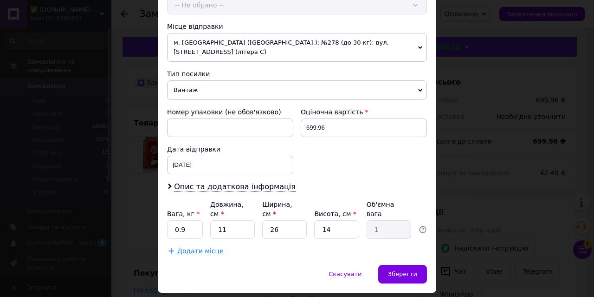
scroll to position [320, 0]
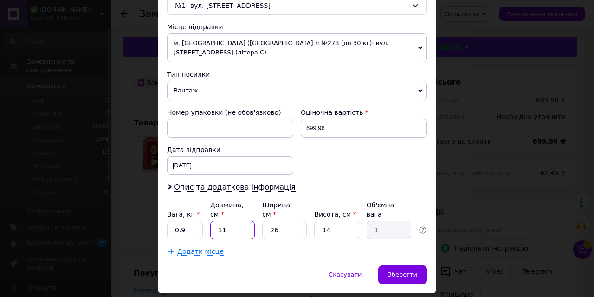
click at [245, 220] on input "11" at bounding box center [232, 229] width 45 height 19
type input "1"
type input "0.1"
type input "16"
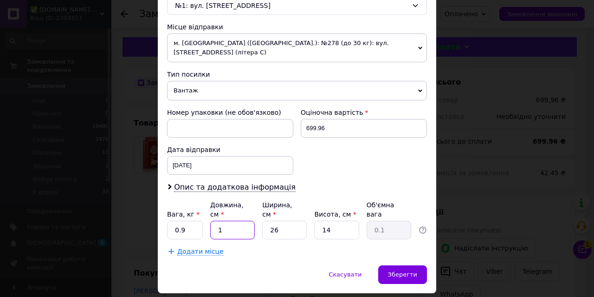
type input "1.46"
type input "16"
type input "1"
type input "0.1"
type input "16"
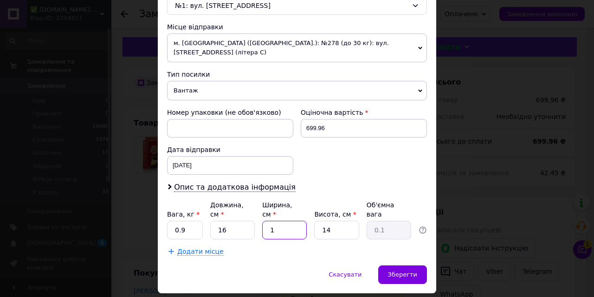
type input "0.9"
type input "16"
type input "9"
type input "0.58"
type input "9"
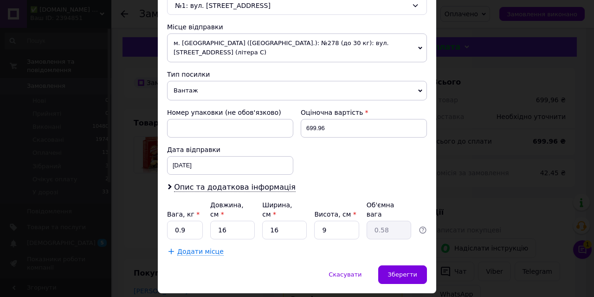
click at [433, 265] on div "Скасувати   Зберегти" at bounding box center [297, 279] width 278 height 28
click at [392, 265] on div "Зберегти" at bounding box center [402, 274] width 49 height 19
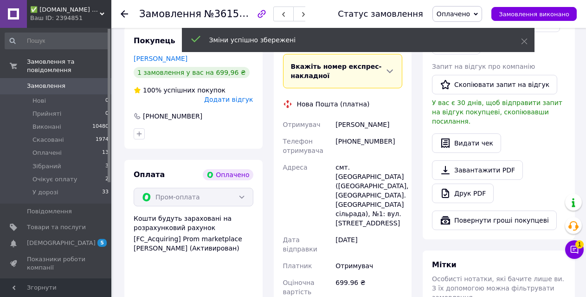
scroll to position [371, 0]
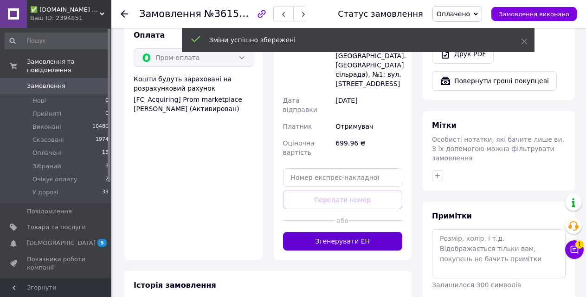
click at [378, 232] on button "Згенерувати ЕН" at bounding box center [343, 241] width 120 height 19
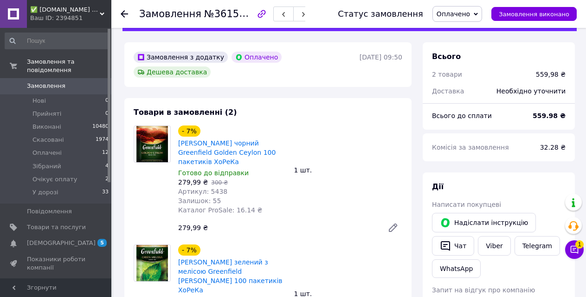
scroll to position [139, 0]
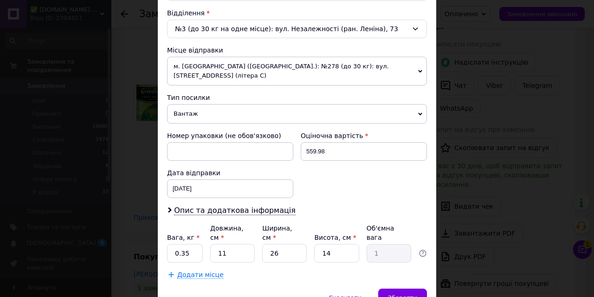
scroll to position [320, 0]
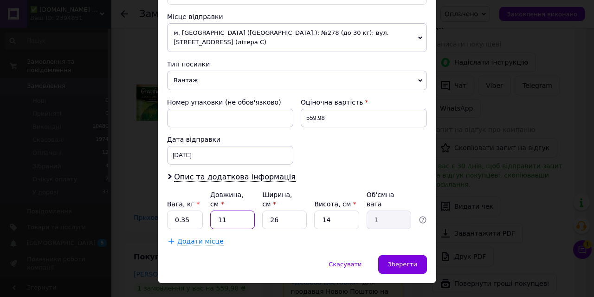
click at [228, 210] on input "11" at bounding box center [232, 219] width 45 height 19
type input "2"
type input "0.18"
type input "20"
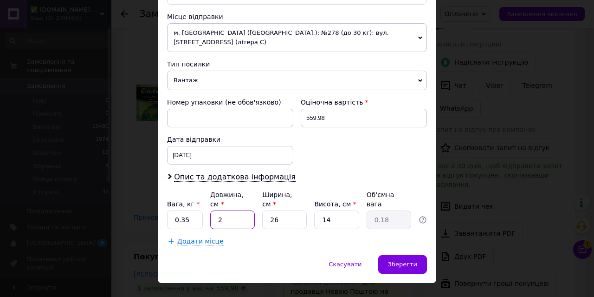
type input "1.82"
type input "20"
type input "2"
type input "0.14"
type input "20"
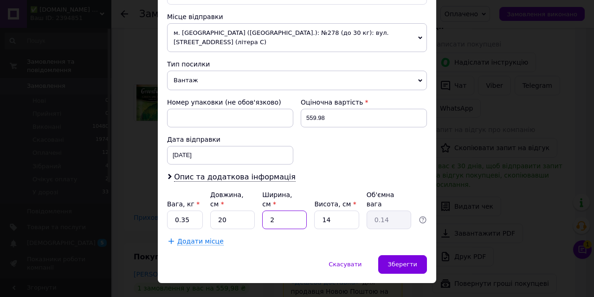
type input "1.4"
type input "20"
type input "2"
type input "0.2"
type input "20"
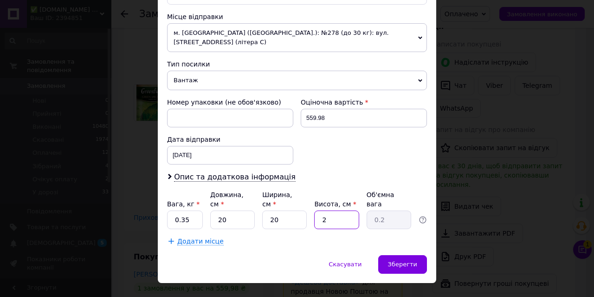
type input "2"
type input "20"
click at [403, 257] on div "Скасувати   Зберегти" at bounding box center [297, 269] width 278 height 28
click at [403, 260] on span "Зберегти" at bounding box center [402, 263] width 29 height 7
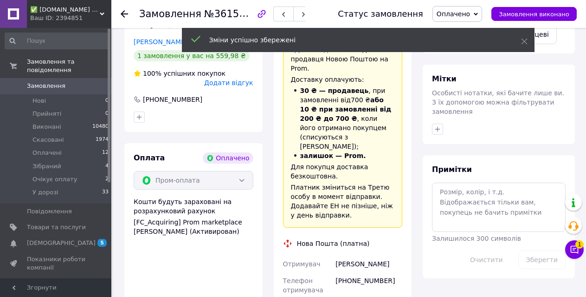
scroll to position [603, 0]
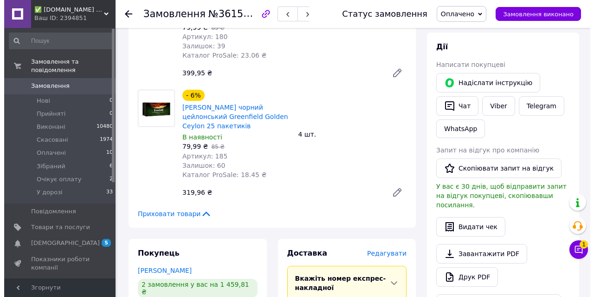
scroll to position [186, 0]
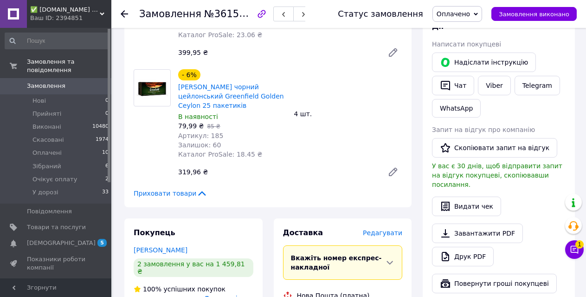
click at [392, 229] on span "Редагувати" at bounding box center [382, 232] width 39 height 7
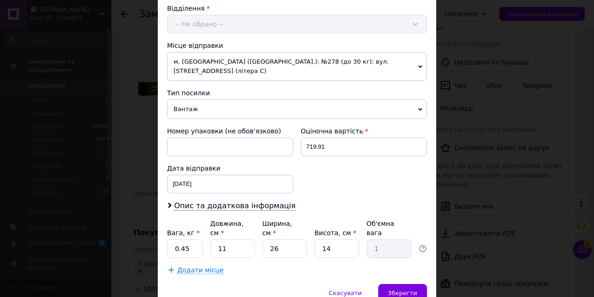
scroll to position [320, 0]
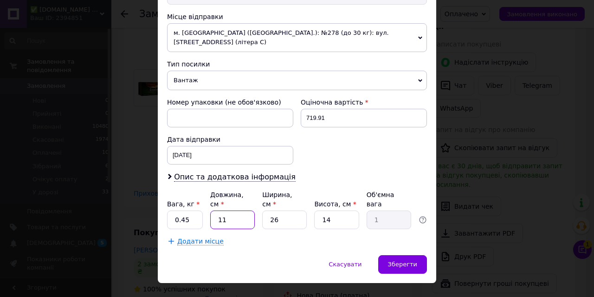
click at [215, 210] on input "11" at bounding box center [232, 219] width 45 height 19
type input "3"
type input "0.27"
type input "35"
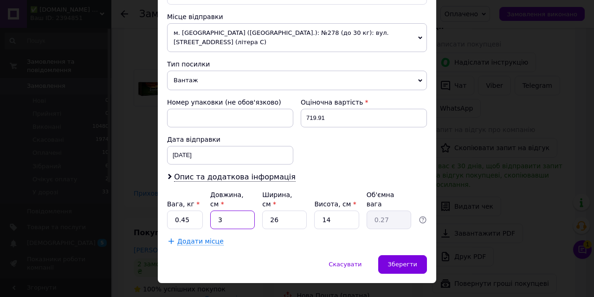
type input "3.19"
type input "35"
type input "1"
type input "0.12"
type input "17"
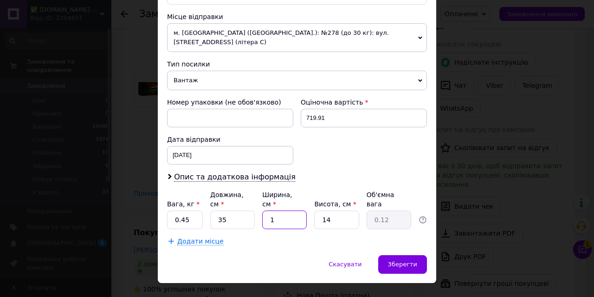
type input "2.08"
type input "17"
type input "1"
type input "0.15"
type input "17"
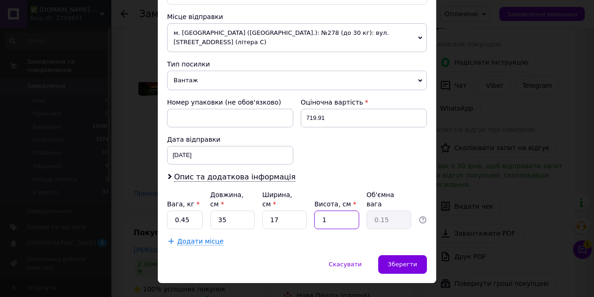
type input "2.53"
type input "17"
click at [380, 255] on div "Скасувати   Зберегти" at bounding box center [297, 269] width 278 height 28
click at [400, 255] on div "Зберегти" at bounding box center [402, 264] width 49 height 19
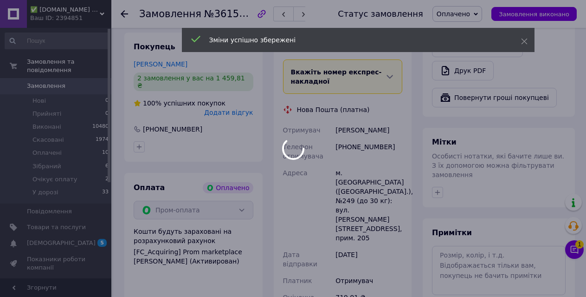
scroll to position [564, 0]
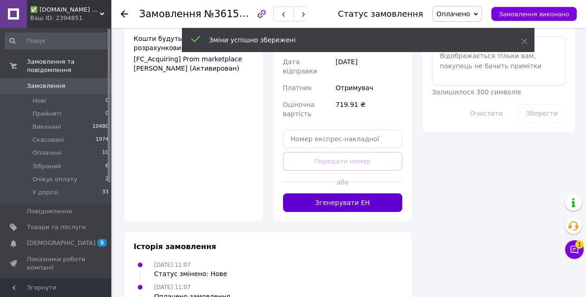
click at [364, 193] on button "Згенерувати ЕН" at bounding box center [343, 202] width 120 height 19
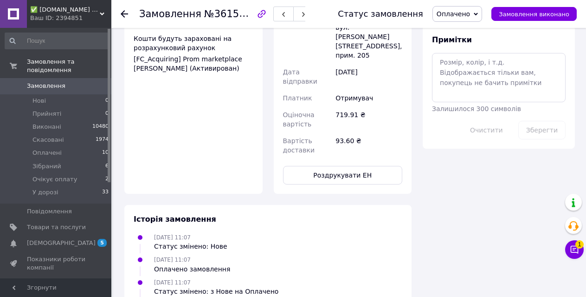
click at [122, 9] on div at bounding box center [124, 13] width 7 height 9
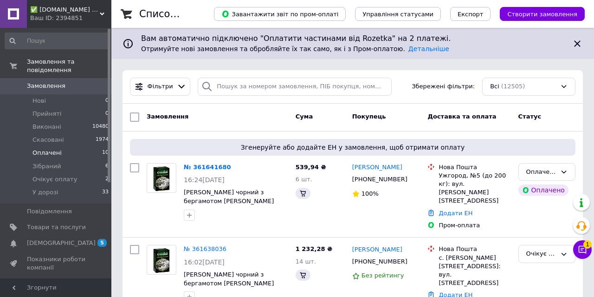
click at [75, 146] on li "Оплачені 10" at bounding box center [57, 152] width 114 height 13
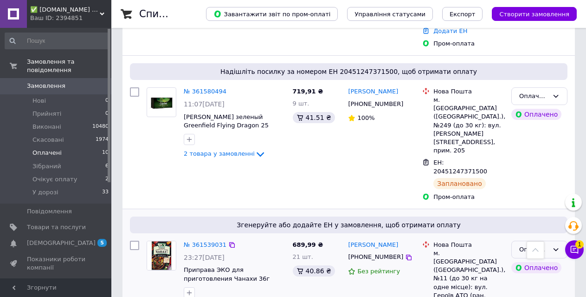
scroll to position [700, 0]
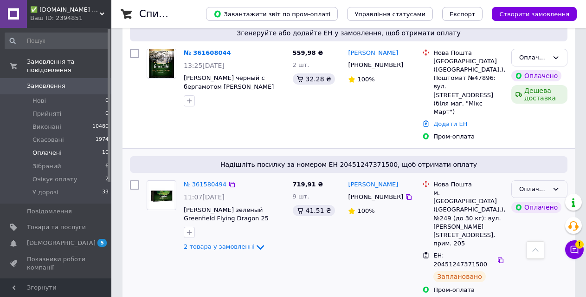
click at [562, 180] on div "Оплачено" at bounding box center [539, 189] width 56 height 18
click at [555, 251] on li "Зібраний" at bounding box center [539, 259] width 55 height 17
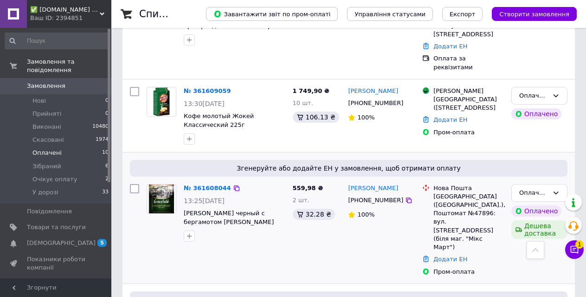
scroll to position [561, 0]
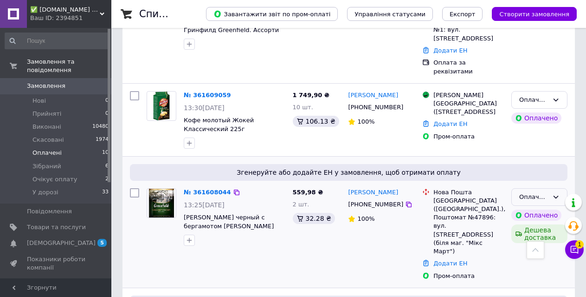
click at [553, 193] on icon at bounding box center [555, 196] width 7 height 7
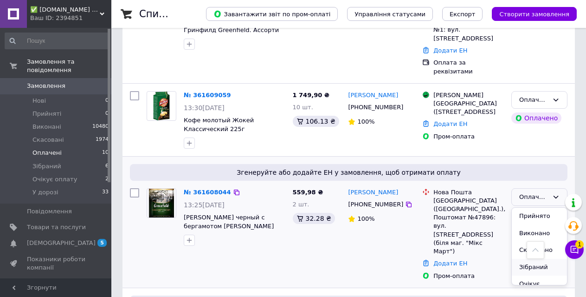
click at [543, 259] on li "Зібраний" at bounding box center [539, 267] width 55 height 17
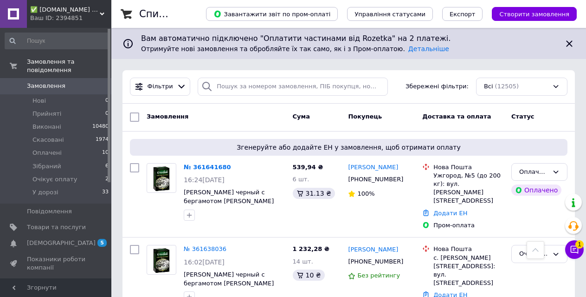
scroll to position [561, 0]
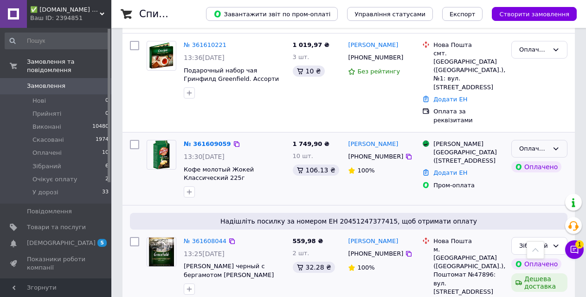
click at [540, 144] on div "Оплачено" at bounding box center [533, 149] width 29 height 10
click at [552, 210] on li "Зібраний" at bounding box center [539, 218] width 55 height 17
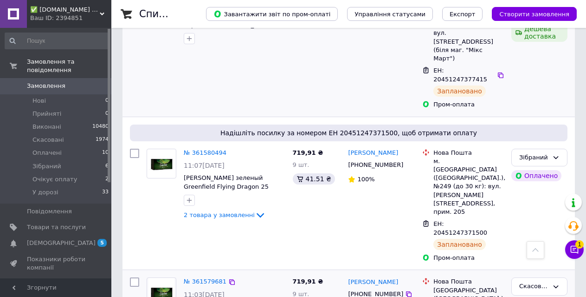
scroll to position [840, 0]
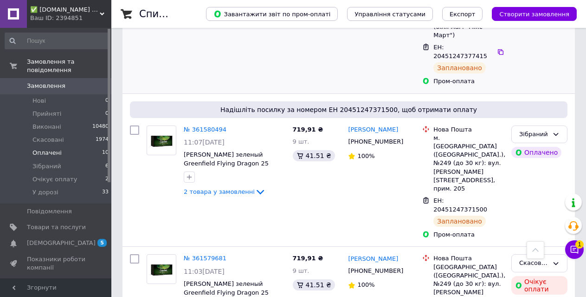
click at [62, 146] on li "Оплачені 10" at bounding box center [57, 152] width 114 height 13
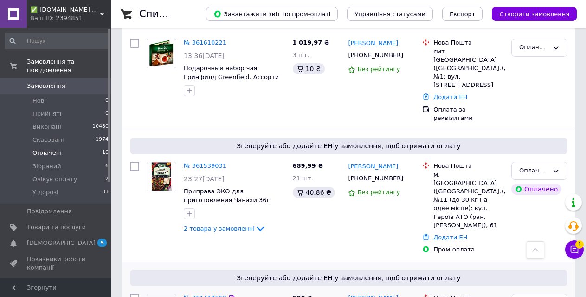
scroll to position [688, 0]
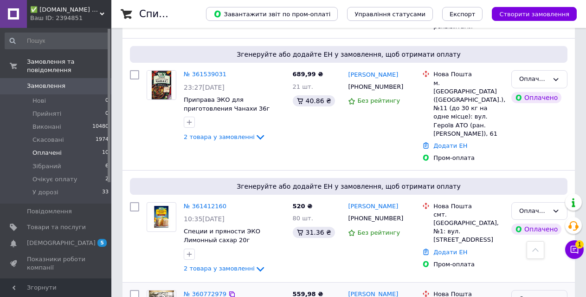
click at [525, 294] on div "Оплачено" at bounding box center [533, 299] width 29 height 10
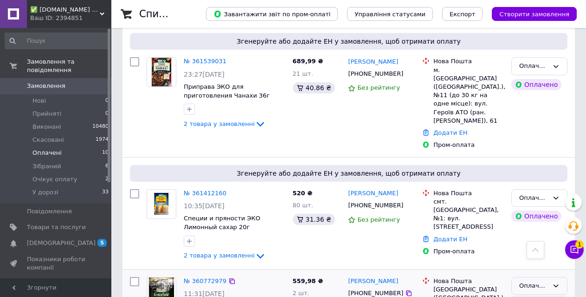
scroll to position [708, 0]
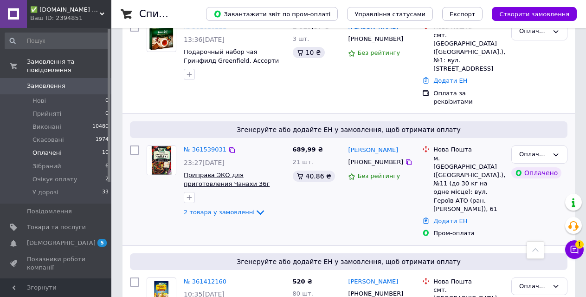
scroll to position [562, 0]
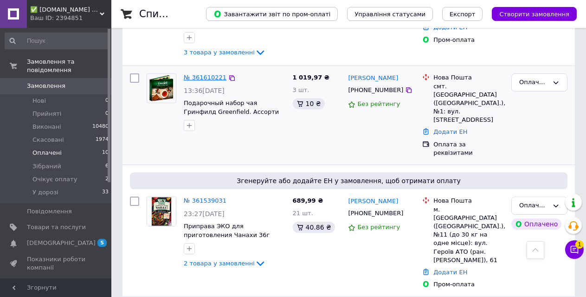
click at [211, 74] on link "№ 361610221" at bounding box center [205, 77] width 43 height 7
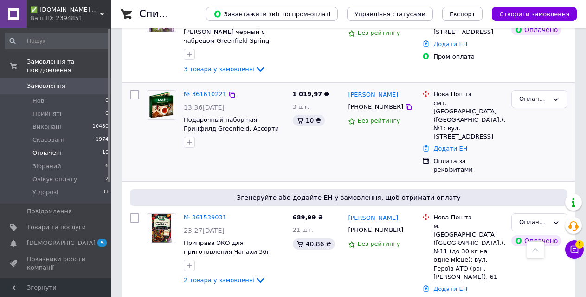
scroll to position [515, 0]
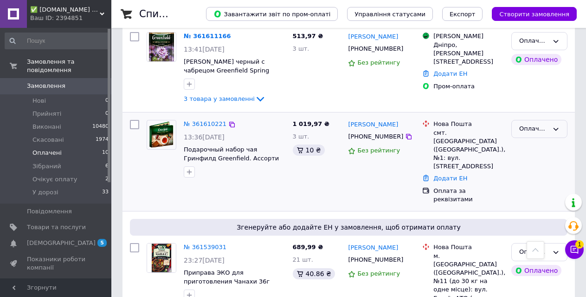
click at [558, 120] on div "Оплачено" at bounding box center [539, 129] width 56 height 18
click at [546, 191] on li "Зібраний" at bounding box center [539, 199] width 55 height 17
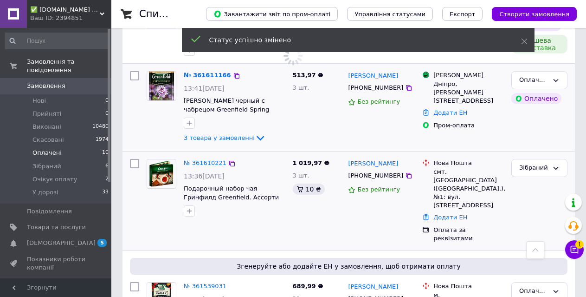
scroll to position [422, 0]
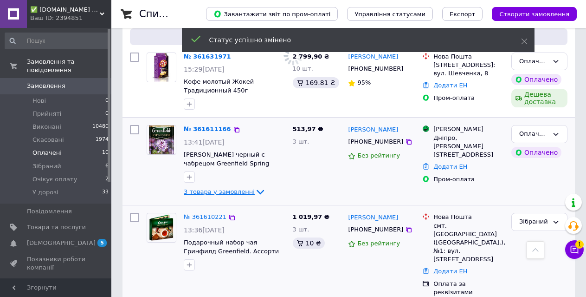
click at [220, 188] on span "3 товара у замовленні" at bounding box center [219, 191] width 71 height 7
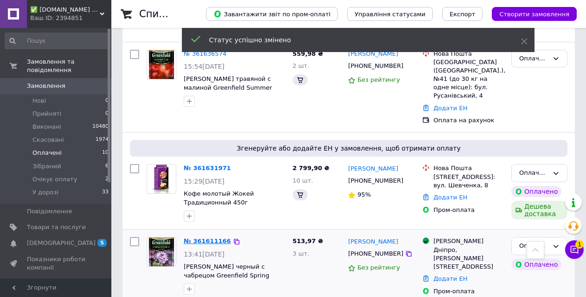
scroll to position [534, 0]
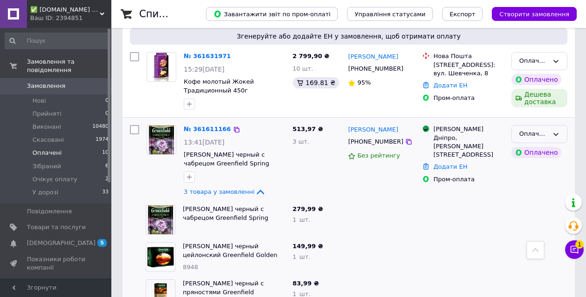
click at [560, 125] on div "Оплачено" at bounding box center [539, 134] width 56 height 18
click at [541, 196] on li "Зібраний" at bounding box center [539, 204] width 55 height 17
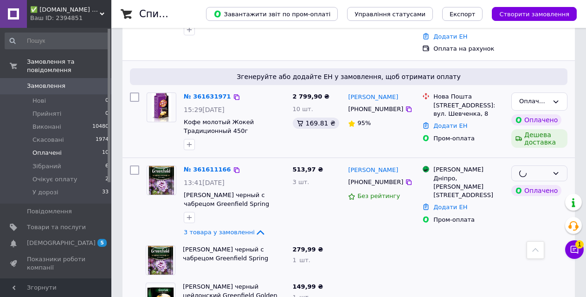
scroll to position [488, 0]
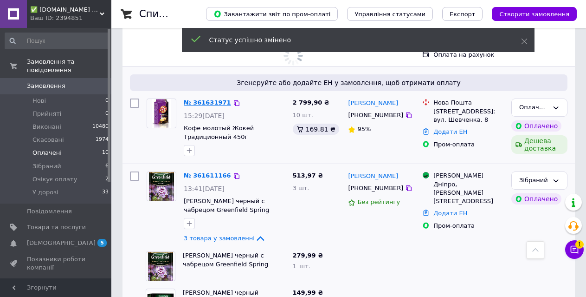
click at [214, 99] on link "№ 361631971" at bounding box center [207, 102] width 47 height 7
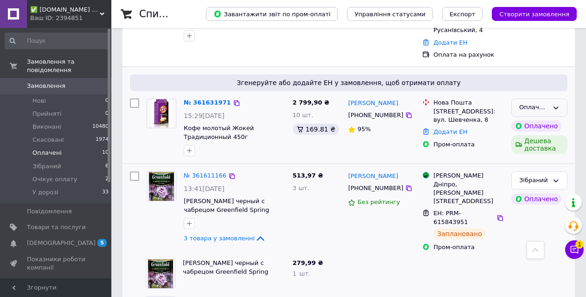
click at [564, 98] on div "Оплачено" at bounding box center [539, 107] width 56 height 18
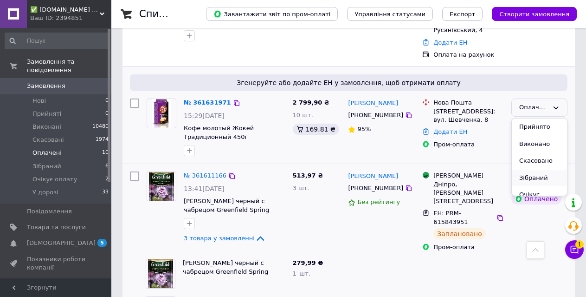
click at [540, 169] on li "Зібраний" at bounding box center [539, 177] width 55 height 17
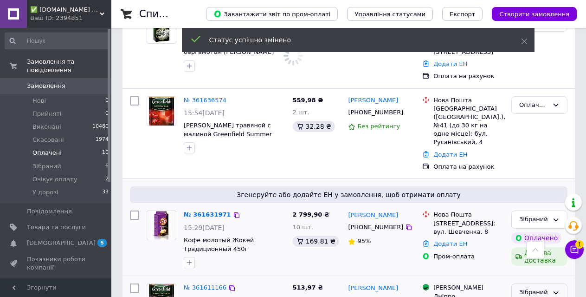
scroll to position [349, 0]
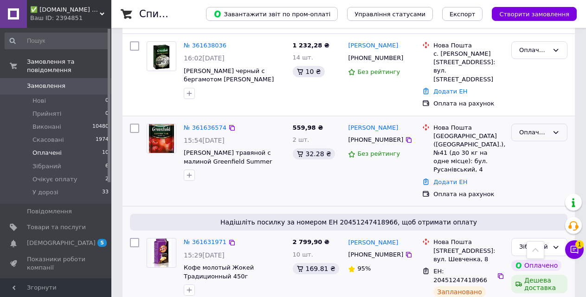
click at [558, 131] on icon at bounding box center [556, 132] width 5 height 3
click at [535, 194] on li "Зібраний" at bounding box center [539, 202] width 55 height 17
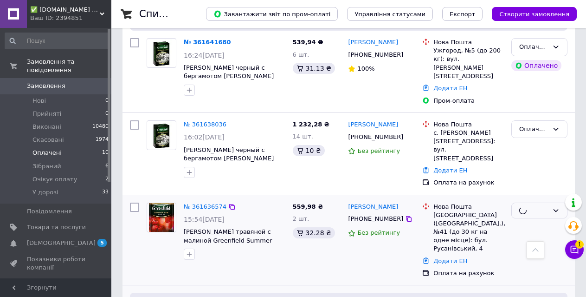
scroll to position [256, 0]
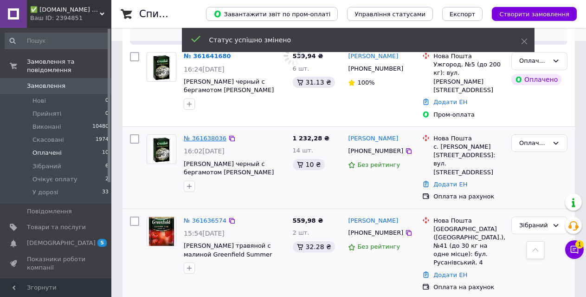
click at [210, 135] on link "№ 361638036" at bounding box center [205, 138] width 43 height 7
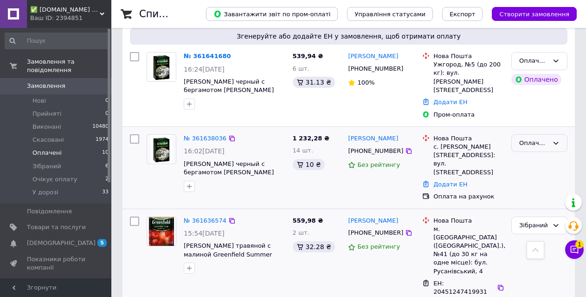
click at [554, 139] on icon at bounding box center [555, 142] width 7 height 7
click at [543, 205] on li "Зібраний" at bounding box center [539, 213] width 55 height 17
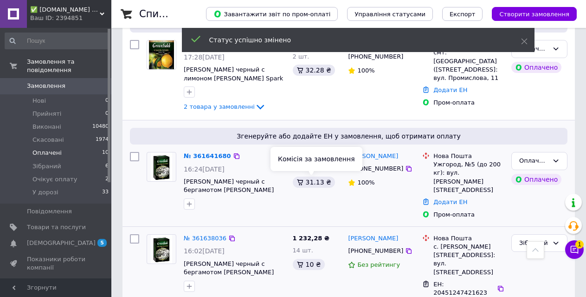
scroll to position [110, 0]
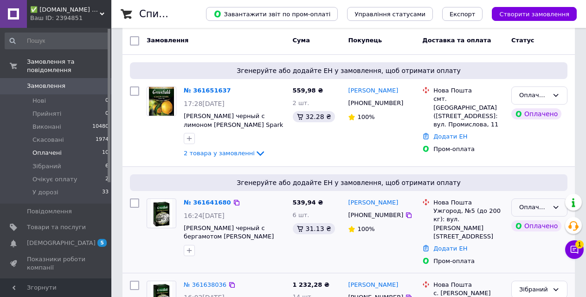
click at [542, 205] on div "Оплачено" at bounding box center [533, 207] width 29 height 10
click at [520, 275] on li "Зібраний" at bounding box center [539, 277] width 55 height 17
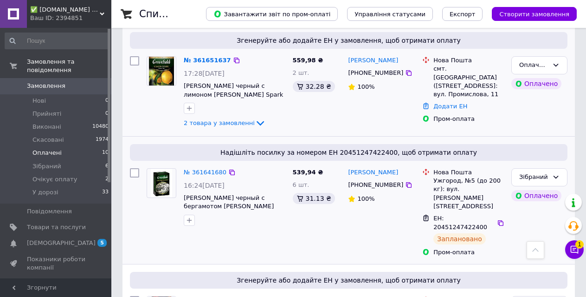
scroll to position [133, 0]
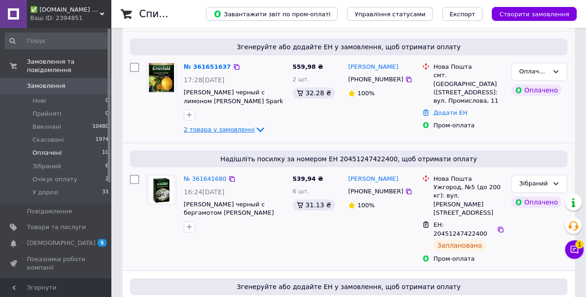
click at [225, 134] on div "2 товара у замовленні" at bounding box center [235, 129] width 102 height 11
click at [228, 129] on span "2 товара у замовленні" at bounding box center [219, 129] width 71 height 7
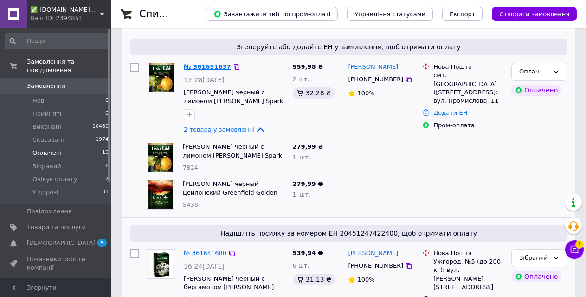
click at [200, 64] on link "№ 361651637" at bounding box center [207, 66] width 47 height 7
click at [547, 73] on div "Оплачено" at bounding box center [533, 72] width 29 height 10
click at [539, 147] on li "Зібраний" at bounding box center [539, 142] width 55 height 17
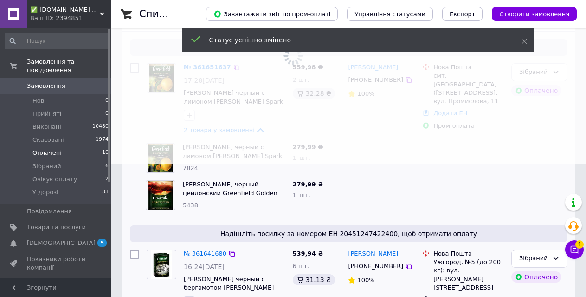
scroll to position [0, 0]
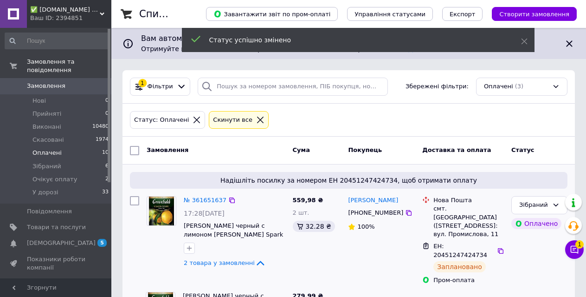
drag, startPoint x: 54, startPoint y: 21, endPoint x: 103, endPoint y: 53, distance: 59.0
click at [55, 21] on div "Ваш ID: 2394851" at bounding box center [70, 18] width 81 height 8
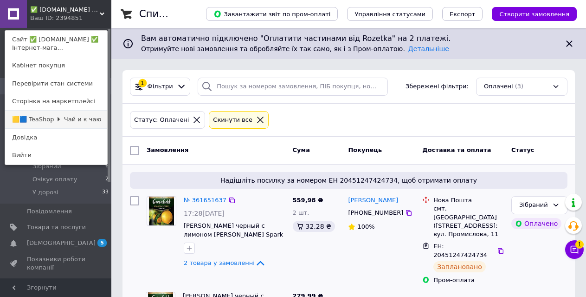
click at [76, 115] on link "🟨🟦 TeaShop 🞂 Чай и к чаю" at bounding box center [56, 119] width 102 height 18
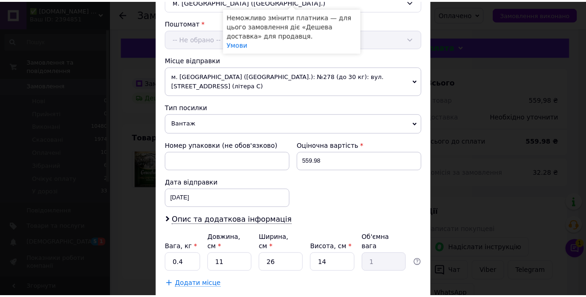
scroll to position [320, 0]
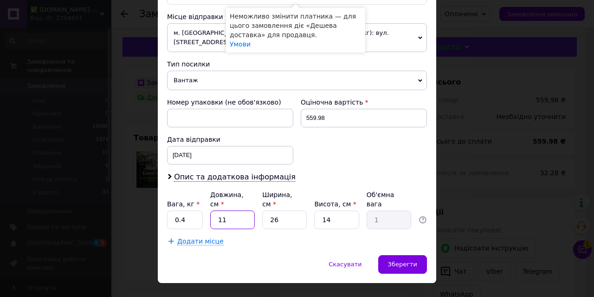
click at [231, 210] on input "11" at bounding box center [232, 219] width 45 height 19
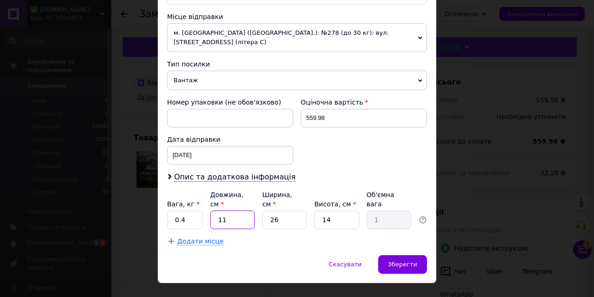
type input "2"
type input "0.18"
type input "20"
type input "1.82"
type input "20"
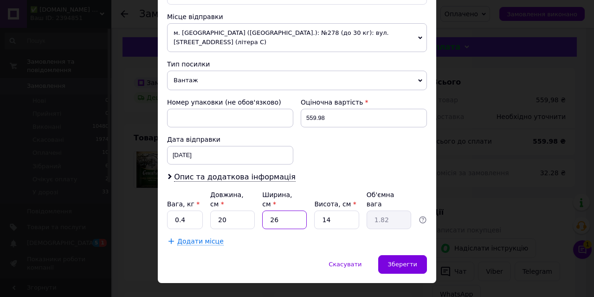
type input "2"
type input "0.14"
type input "20"
type input "1.4"
type input "20"
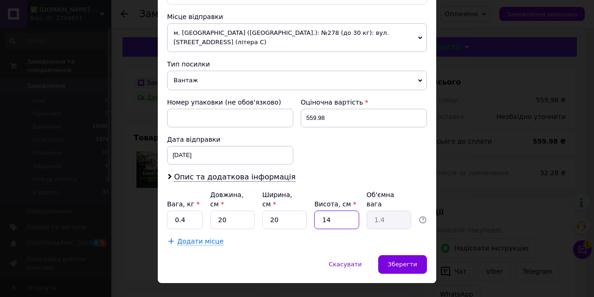
type input "2"
type input "0.2"
type input "20"
type input "2"
type input "20"
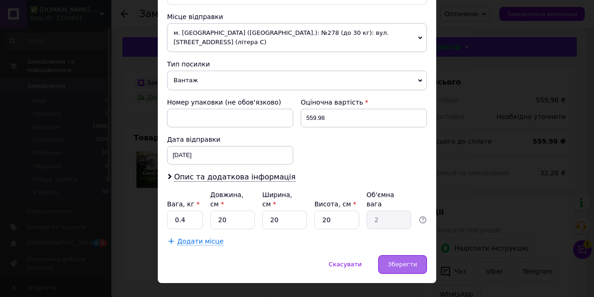
click at [396, 260] on span "Зберегти" at bounding box center [402, 263] width 29 height 7
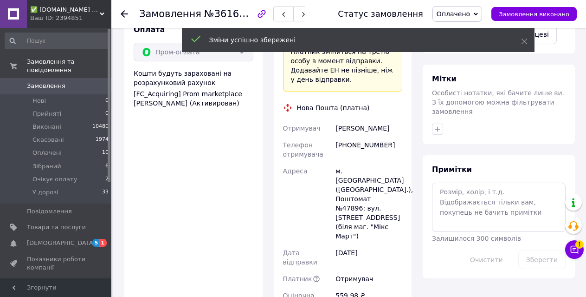
scroll to position [511, 0]
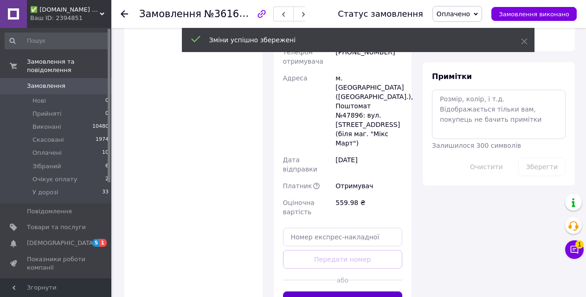
click at [356, 291] on button "Згенерувати ЕН" at bounding box center [343, 300] width 120 height 19
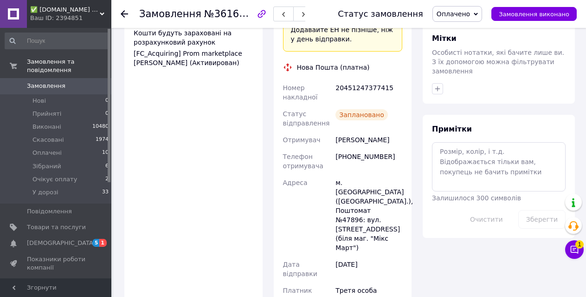
scroll to position [371, 0]
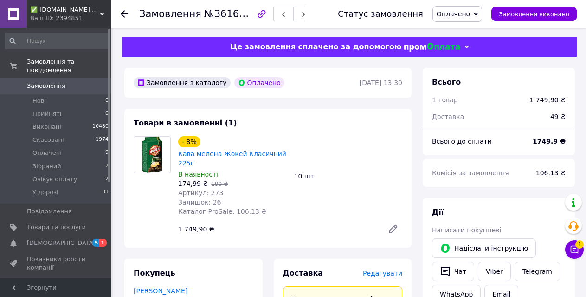
click at [390, 269] on span "Редагувати" at bounding box center [382, 272] width 39 height 7
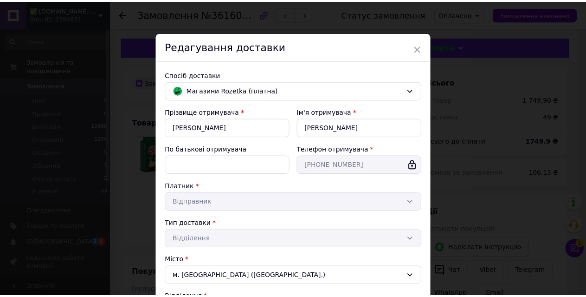
scroll to position [225, 0]
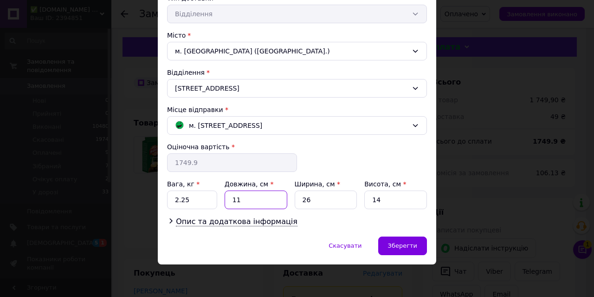
click at [236, 200] on input "11" at bounding box center [256, 199] width 63 height 19
type input "32"
type input "22"
type input "10"
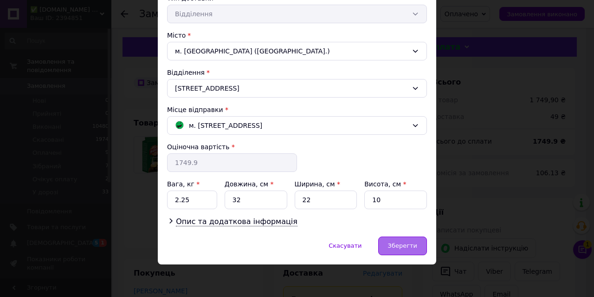
drag, startPoint x: 400, startPoint y: 234, endPoint x: 395, endPoint y: 239, distance: 6.2
click at [395, 236] on div "× Редагування доставки Спосіб доставки [PERSON_NAME] (платна) Прізвище отримува…" at bounding box center [297, 35] width 278 height 457
click at [395, 239] on div "Зберегти" at bounding box center [402, 245] width 49 height 19
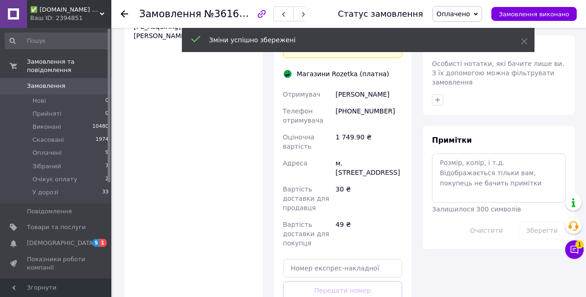
scroll to position [511, 0]
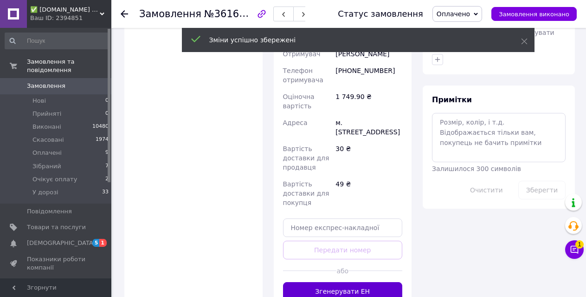
click at [349, 282] on button "Згенерувати ЕН" at bounding box center [343, 291] width 120 height 19
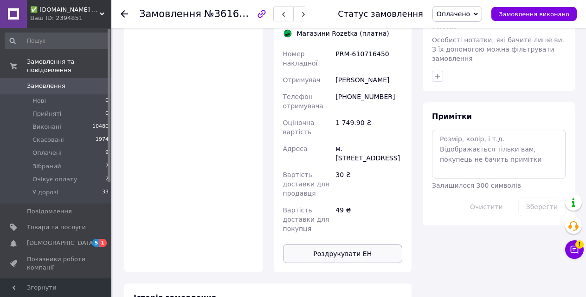
click at [351, 201] on div "49 ₴" at bounding box center [369, 218] width 71 height 35
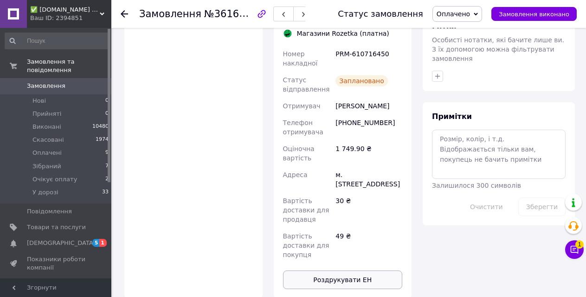
click at [347, 270] on button "Роздрукувати ЕН" at bounding box center [343, 279] width 120 height 19
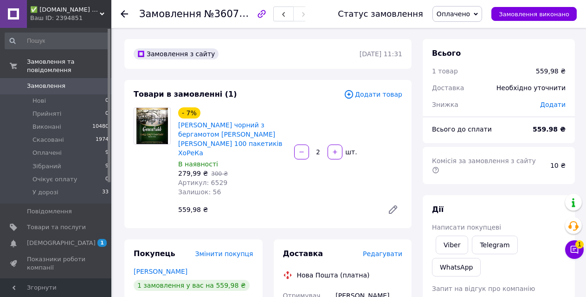
click at [392, 250] on span "Редагувати" at bounding box center [382, 253] width 39 height 7
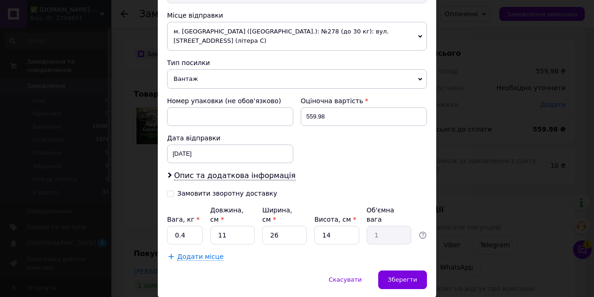
scroll to position [336, 0]
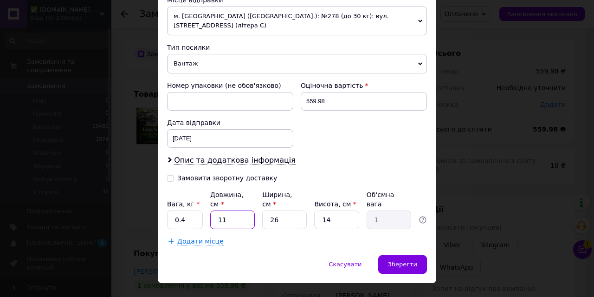
click at [236, 210] on input "11" at bounding box center [232, 219] width 45 height 19
type input "2"
type input "0.18"
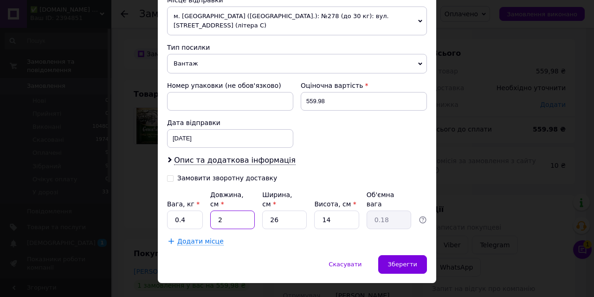
type input "20"
type input "1.82"
type input "20"
type input "2"
type input "0.14"
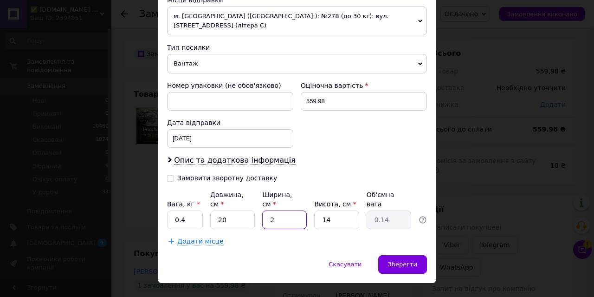
type input "20"
type input "1.4"
type input "20"
type input "2"
type input "0.2"
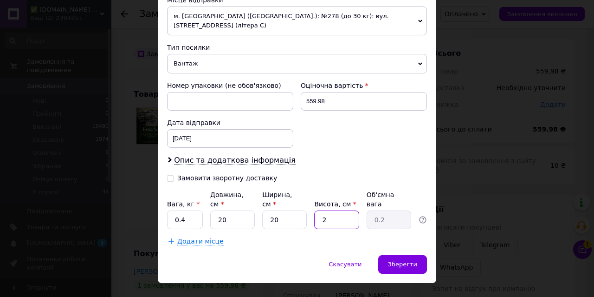
type input "20"
type input "2"
type input "20"
click at [428, 255] on div "Скасувати   Зберегти" at bounding box center [297, 269] width 278 height 28
click at [415, 260] on span "Зберегти" at bounding box center [402, 263] width 29 height 7
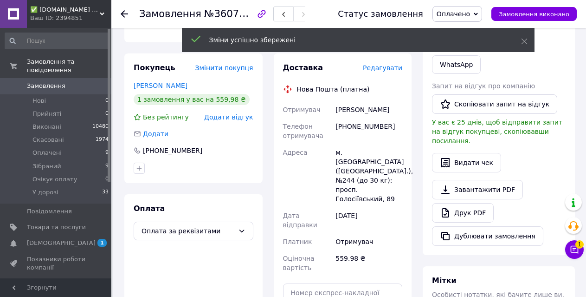
scroll to position [371, 0]
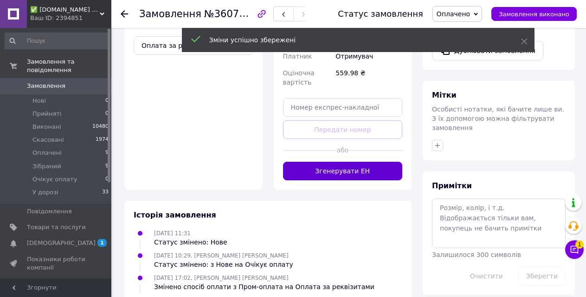
click at [358, 162] on button "Згенерувати ЕН" at bounding box center [343, 171] width 120 height 19
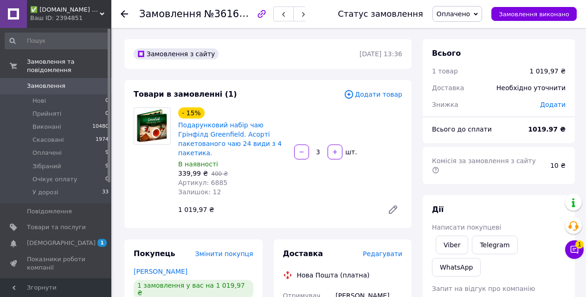
click at [384, 250] on span "Редагувати" at bounding box center [382, 253] width 39 height 7
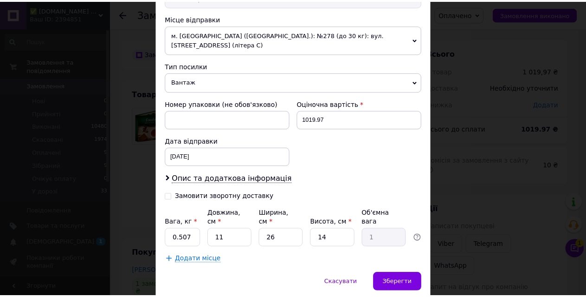
scroll to position [336, 0]
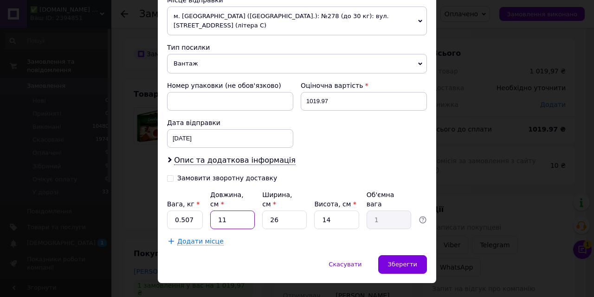
click at [238, 210] on input "11" at bounding box center [232, 219] width 45 height 19
type input "3"
type input "0.27"
type input "39"
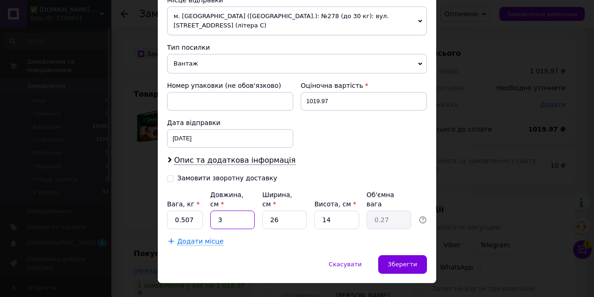
type input "3.55"
type input "39"
type input "3"
type input "0.41"
type input "30"
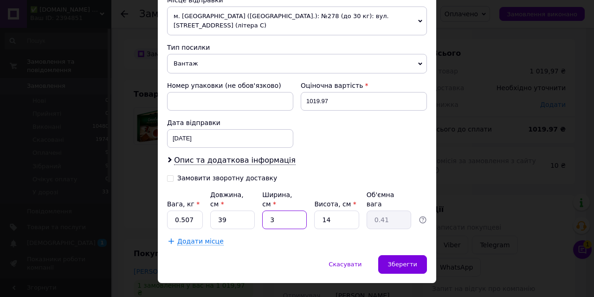
type input "4.1"
type input "30"
type input "1"
type input "0.29"
type input "15"
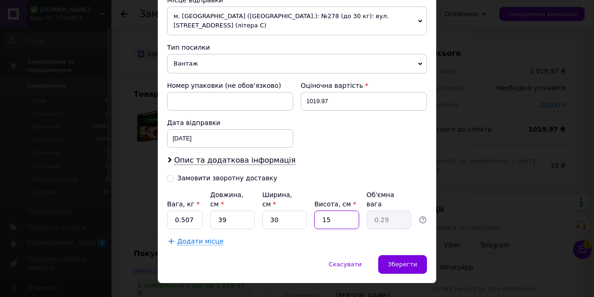
type input "4.39"
type input "15"
click at [412, 236] on div "Додати місце" at bounding box center [297, 240] width 260 height 9
click at [411, 255] on div "Зберегти" at bounding box center [402, 264] width 49 height 19
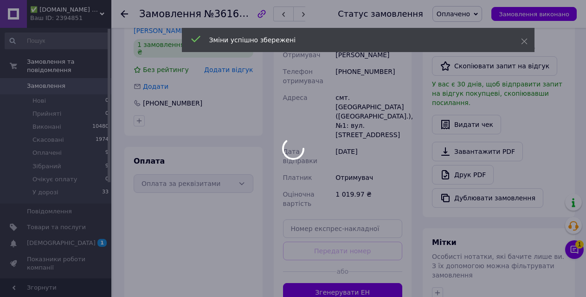
scroll to position [278, 0]
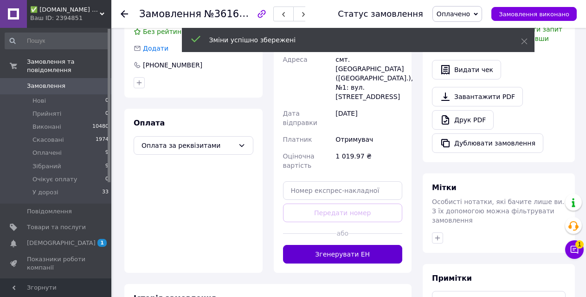
click at [349, 245] on button "Згенерувати ЕН" at bounding box center [343, 254] width 120 height 19
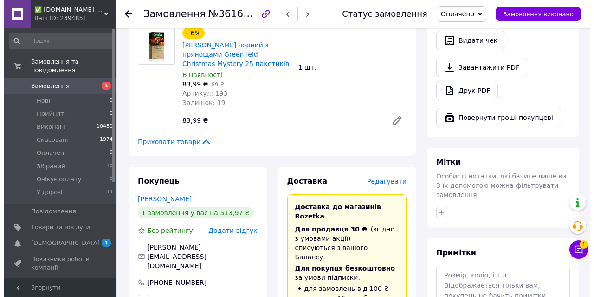
scroll to position [325, 0]
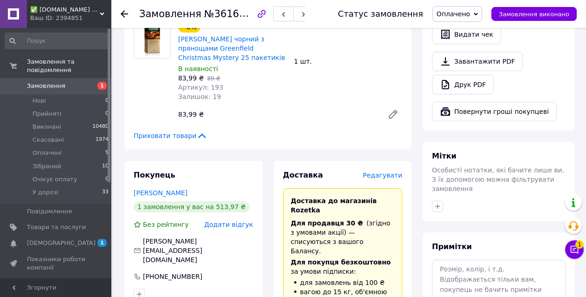
click at [384, 176] on span "Редагувати" at bounding box center [382, 174] width 39 height 7
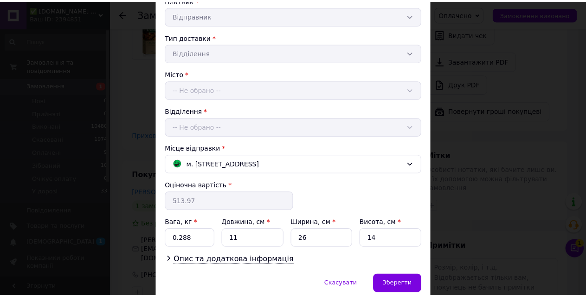
scroll to position [225, 0]
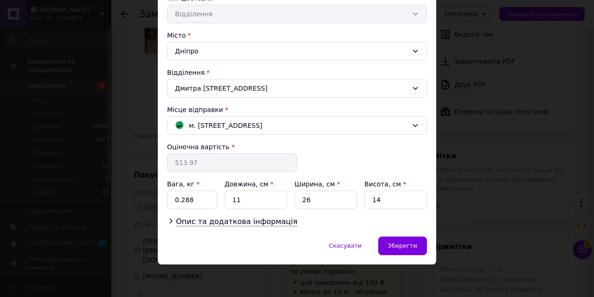
click at [253, 181] on label "Довжина, см *" at bounding box center [249, 183] width 49 height 7
click at [253, 190] on input "11" at bounding box center [256, 199] width 63 height 19
click at [254, 192] on input "11" at bounding box center [256, 199] width 63 height 19
type input "35"
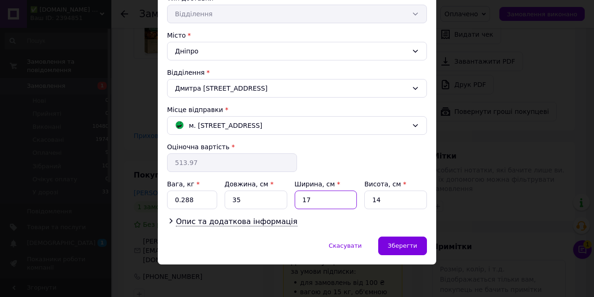
type input "17"
type input "1"
click at [235, 210] on div "Прізвище отримувача * Олена Ім'я отримувача * Стороженко По батькові отримувача…" at bounding box center [297, 54] width 260 height 345
click at [245, 200] on input "35" at bounding box center [256, 199] width 63 height 19
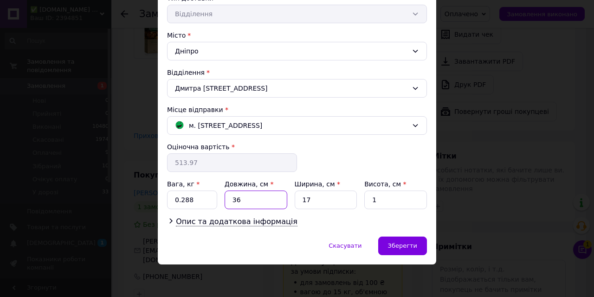
type input "36"
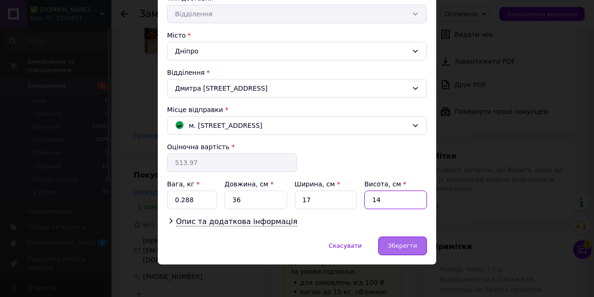
type input "14"
click at [411, 237] on div "Зберегти" at bounding box center [402, 245] width 49 height 19
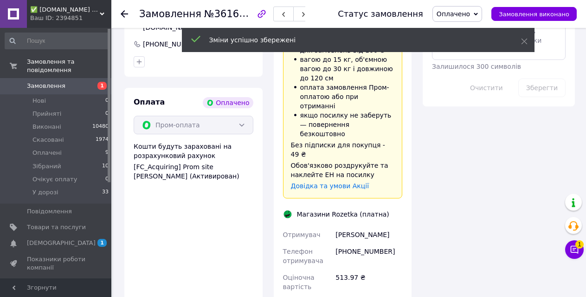
scroll to position [696, 0]
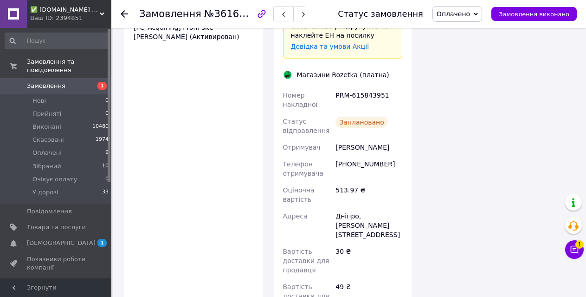
click at [364, 278] on div "49 ₴" at bounding box center [369, 295] width 71 height 35
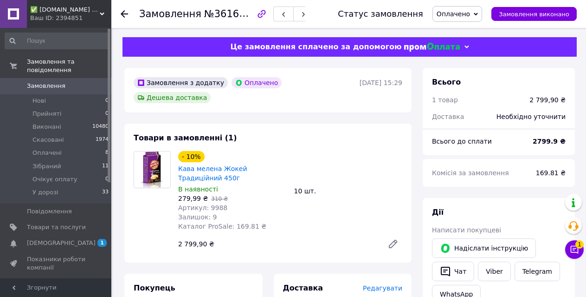
click at [383, 284] on span "Редагувати" at bounding box center [382, 287] width 39 height 7
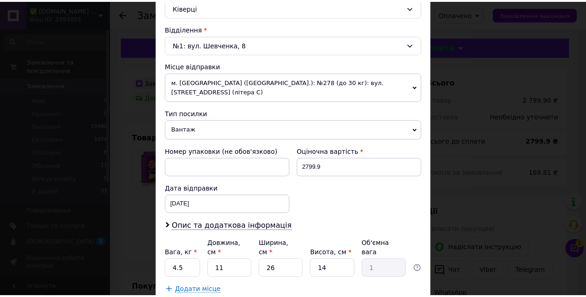
scroll to position [320, 0]
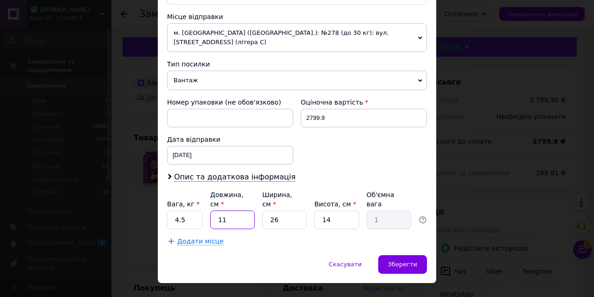
click at [237, 210] on input "11" at bounding box center [232, 219] width 45 height 19
click at [236, 210] on input "11" at bounding box center [232, 219] width 45 height 19
type input "3"
type input "0.27"
type input "38"
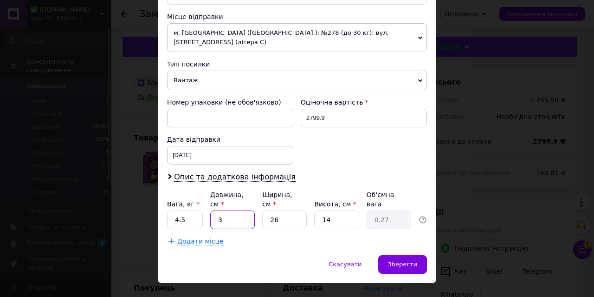
type input "3.46"
type input "38"
type input "2"
type input "0.27"
type input "27"
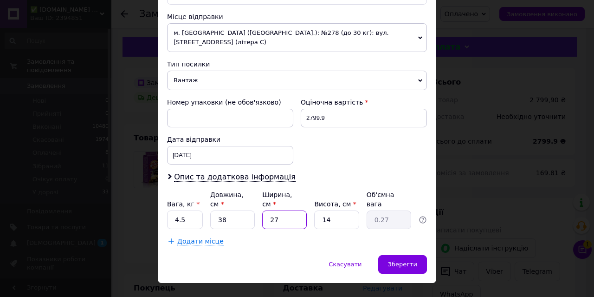
type input "3.59"
type input "27"
type input "1"
type input "0.26"
type input "13"
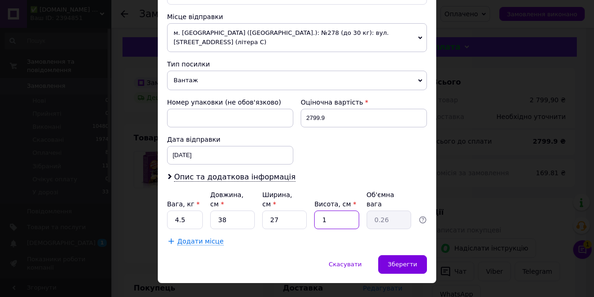
type input "3.33"
type input "13"
click at [409, 260] on span "Зберегти" at bounding box center [402, 263] width 29 height 7
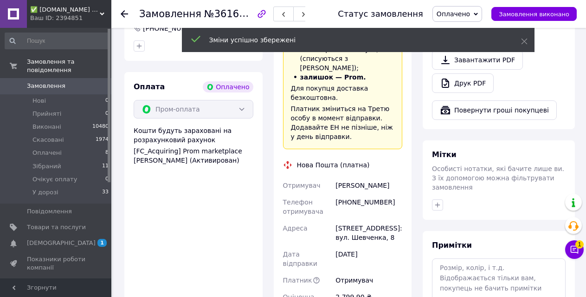
scroll to position [418, 0]
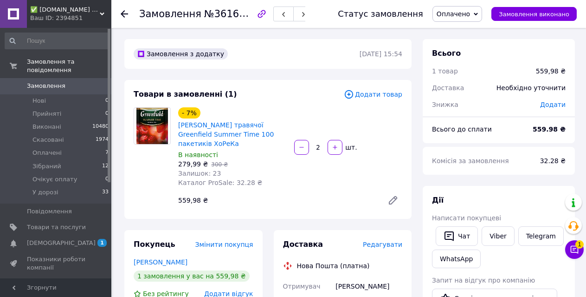
click at [391, 240] on span "Редагувати" at bounding box center [382, 243] width 39 height 7
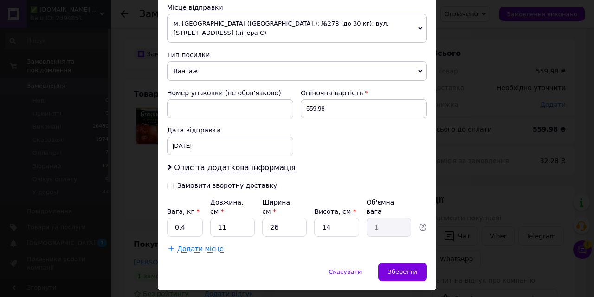
scroll to position [336, 0]
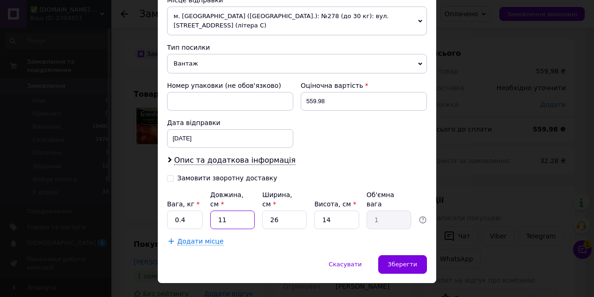
click at [228, 210] on input "11" at bounding box center [232, 219] width 45 height 19
type input "2"
type input "0.18"
type input "20"
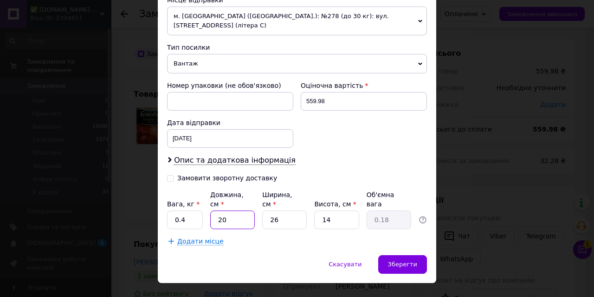
type input "1.82"
type input "20"
type input "2"
type input "0.14"
type input "20"
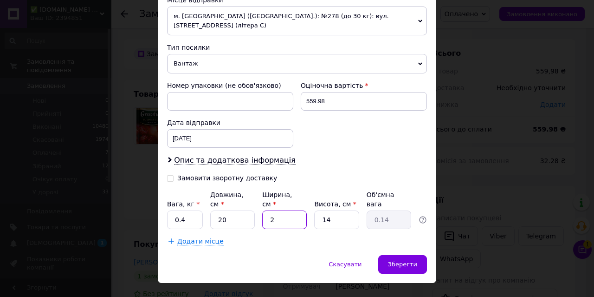
type input "1.4"
type input "20"
type input "2"
type input "0.2"
type input "20"
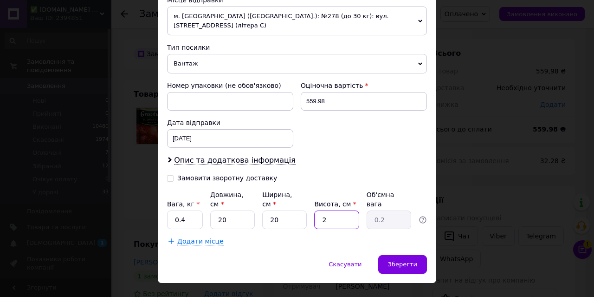
type input "2"
type input "20"
click at [403, 260] on span "Зберегти" at bounding box center [402, 263] width 29 height 7
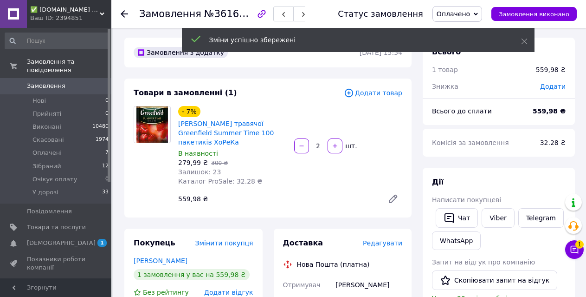
scroll to position [325, 0]
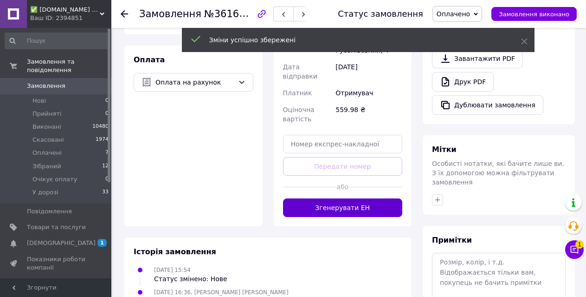
click at [353, 198] on button "Згенерувати ЕН" at bounding box center [343, 207] width 120 height 19
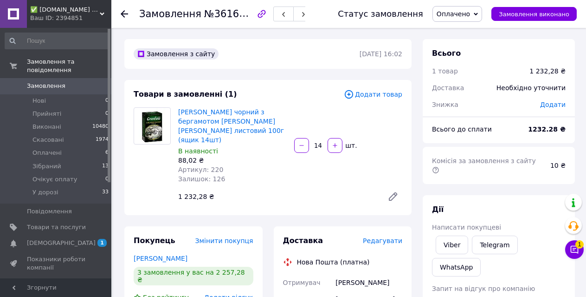
click at [387, 237] on span "Редагувати" at bounding box center [382, 240] width 39 height 7
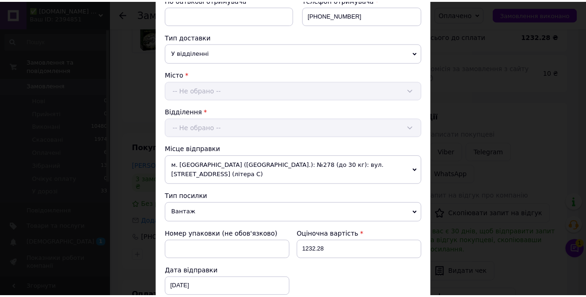
scroll to position [336, 0]
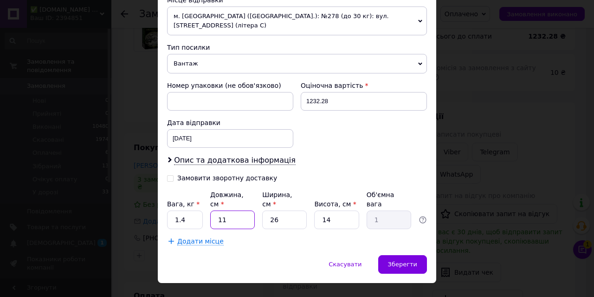
click at [228, 210] on input "11" at bounding box center [232, 219] width 45 height 19
type input "3"
type input "0.27"
type input "36"
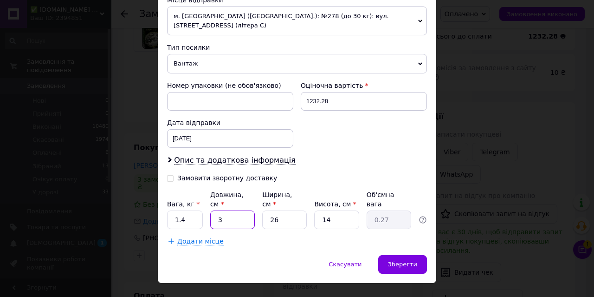
type input "3.28"
type input "36"
type input "1"
type input "0.13"
type input "17"
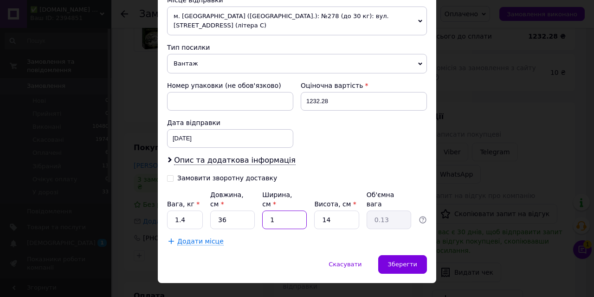
type input "2.14"
type input "17"
type input "1"
type input "0.15"
type input "132"
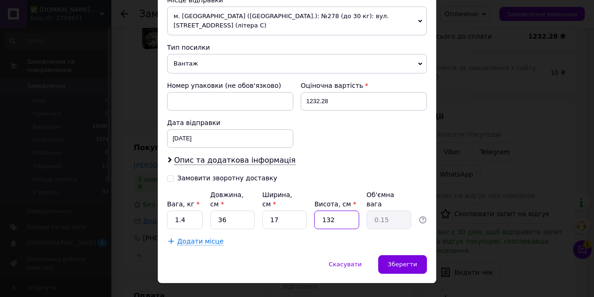
type input "20.2"
type input "13"
type input "1.99"
type input "13"
click at [387, 255] on div "Зберегти" at bounding box center [402, 264] width 49 height 19
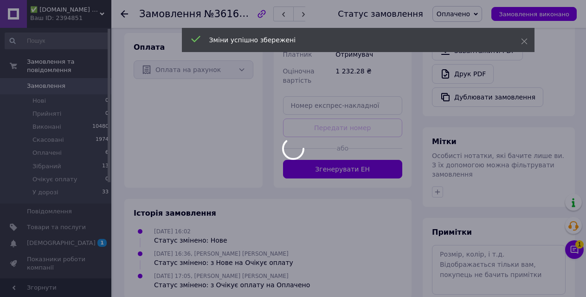
scroll to position [346, 0]
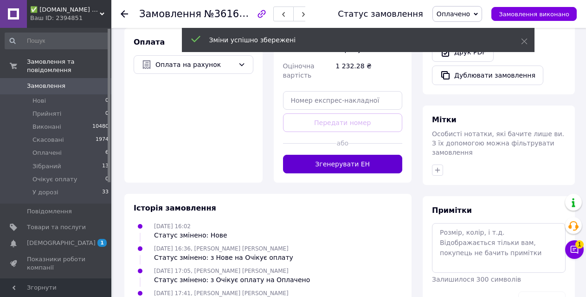
click at [371, 155] on button "Згенерувати ЕН" at bounding box center [343, 164] width 120 height 19
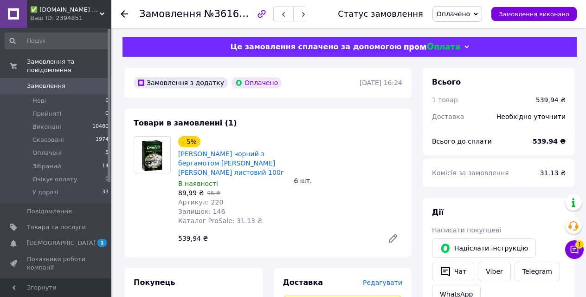
click at [395, 284] on span "Редагувати" at bounding box center [382, 281] width 39 height 7
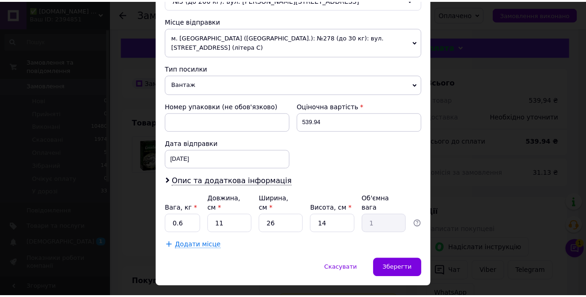
scroll to position [320, 0]
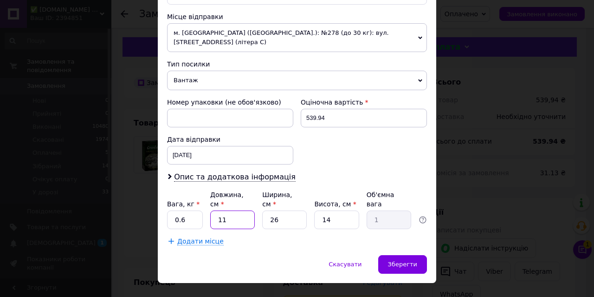
click at [246, 210] on input "11" at bounding box center [232, 219] width 45 height 19
type input "3"
type input "0.27"
type input "30"
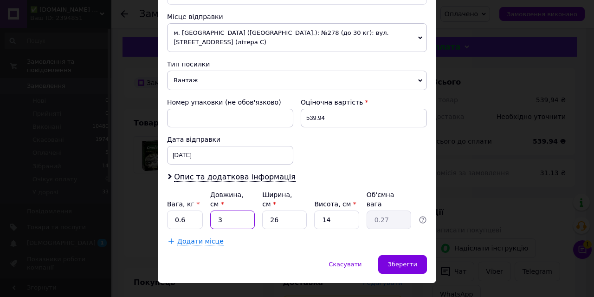
type input "2.73"
type input "30"
type input "1"
type input "0.11"
type input "13"
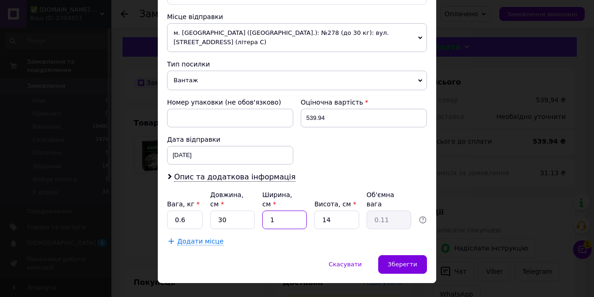
type input "1.37"
type input "13"
type input "8"
type input "0.78"
type input "8"
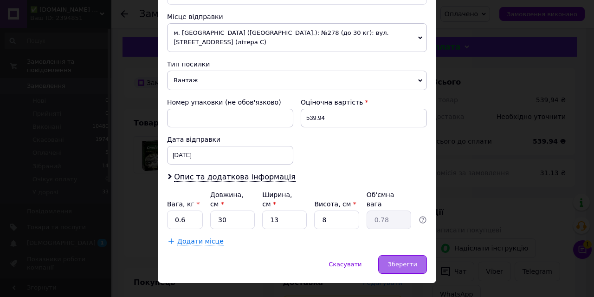
click at [409, 255] on div "Зберегти" at bounding box center [402, 264] width 49 height 19
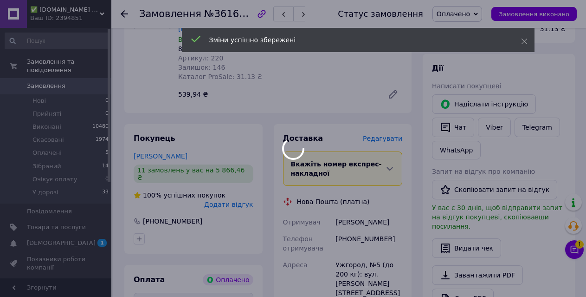
scroll to position [418, 0]
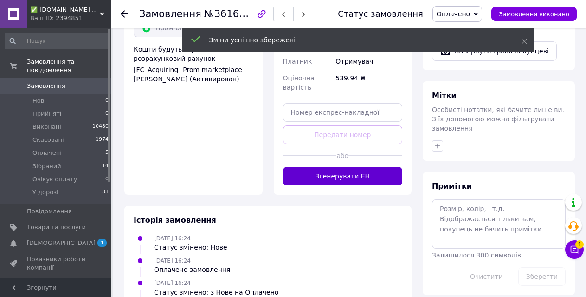
click at [365, 167] on button "Згенерувати ЕН" at bounding box center [343, 176] width 120 height 19
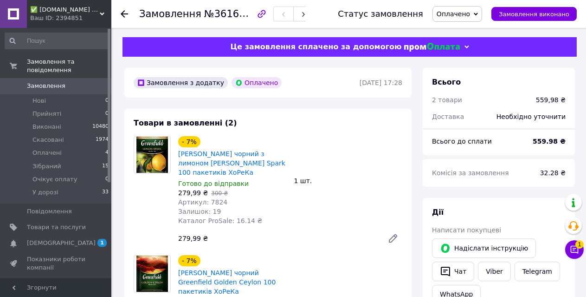
drag, startPoint x: 124, startPoint y: 146, endPoint x: 110, endPoint y: 315, distance: 169.5
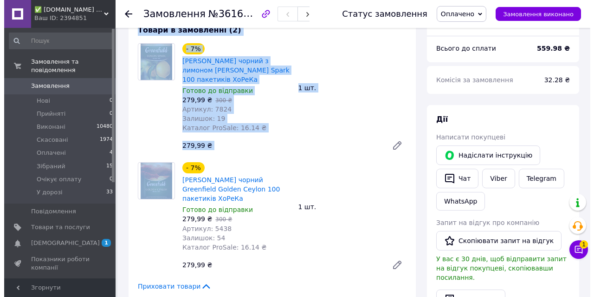
scroll to position [325, 0]
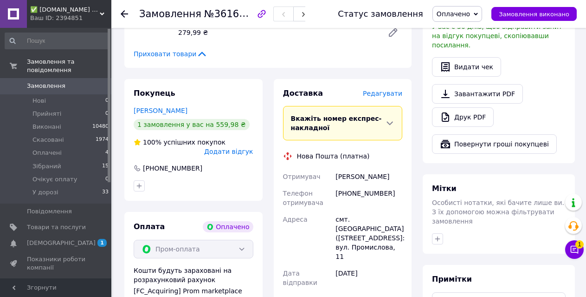
click at [388, 90] on span "Редагувати" at bounding box center [382, 93] width 39 height 7
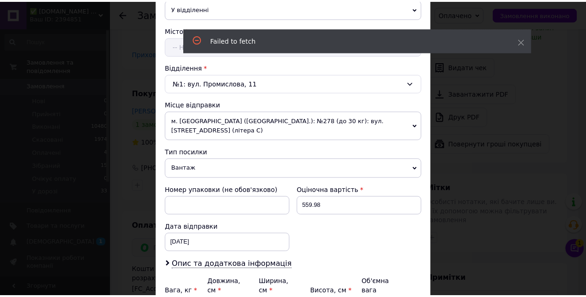
scroll to position [320, 0]
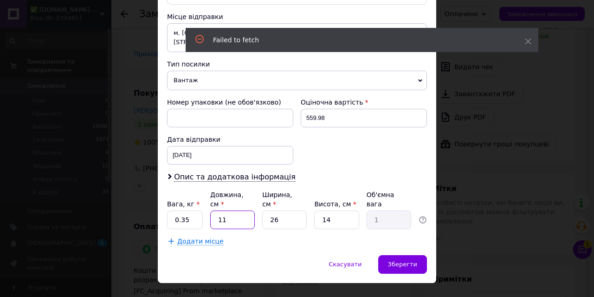
click at [226, 210] on input "11" at bounding box center [232, 219] width 45 height 19
type input "2"
type input "0.18"
type input "20"
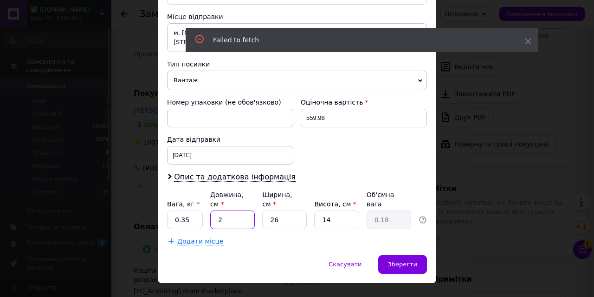
type input "1.82"
type input "20"
type input "2"
type input "0.14"
type input "20"
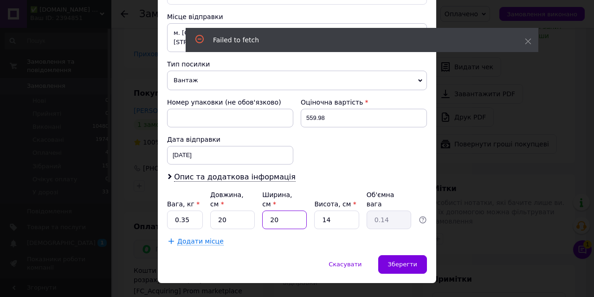
type input "1.4"
type input "20"
type input "2"
type input "0.2"
type input "20"
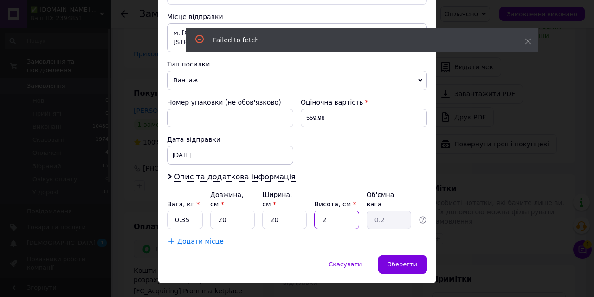
type input "2"
type input "20"
click at [388, 255] on div "Зберегти" at bounding box center [402, 264] width 49 height 19
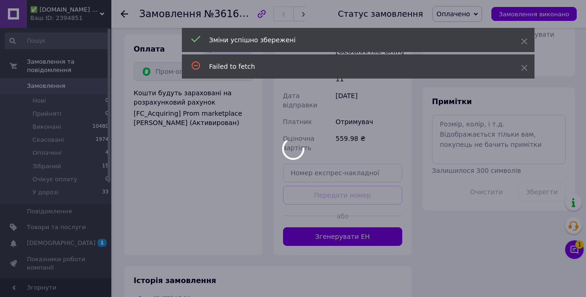
scroll to position [555, 0]
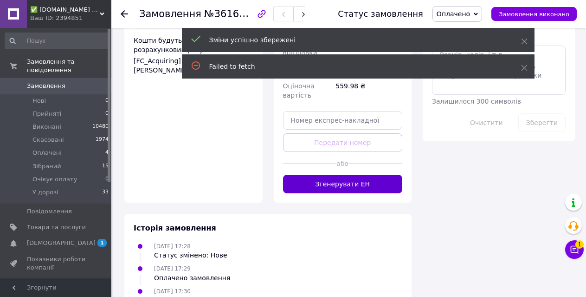
click at [379, 175] on button "Згенерувати ЕН" at bounding box center [343, 184] width 120 height 19
